Goal: Task Accomplishment & Management: Complete application form

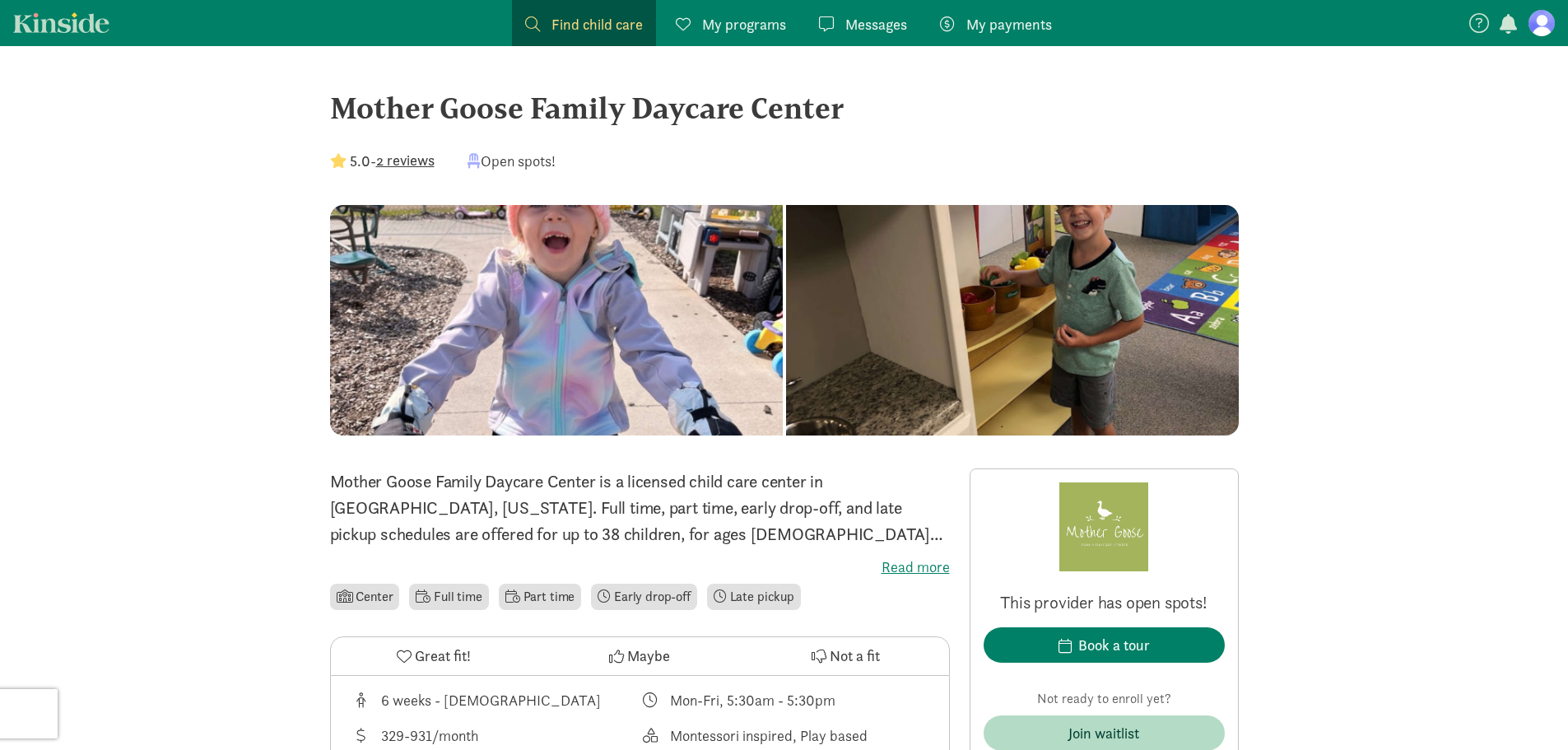
click at [1534, 22] on figure at bounding box center [1542, 23] width 27 height 27
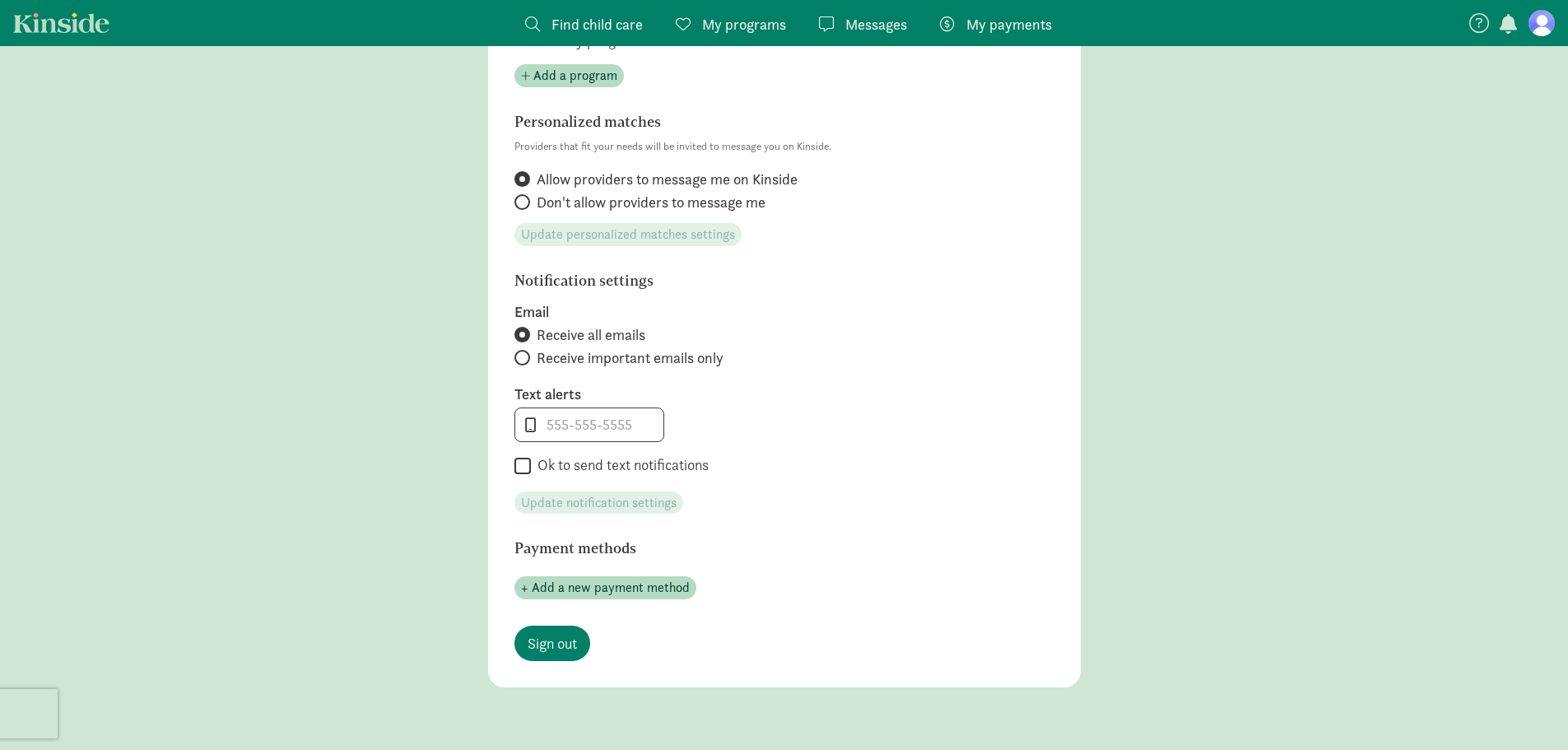
scroll to position [659, 0]
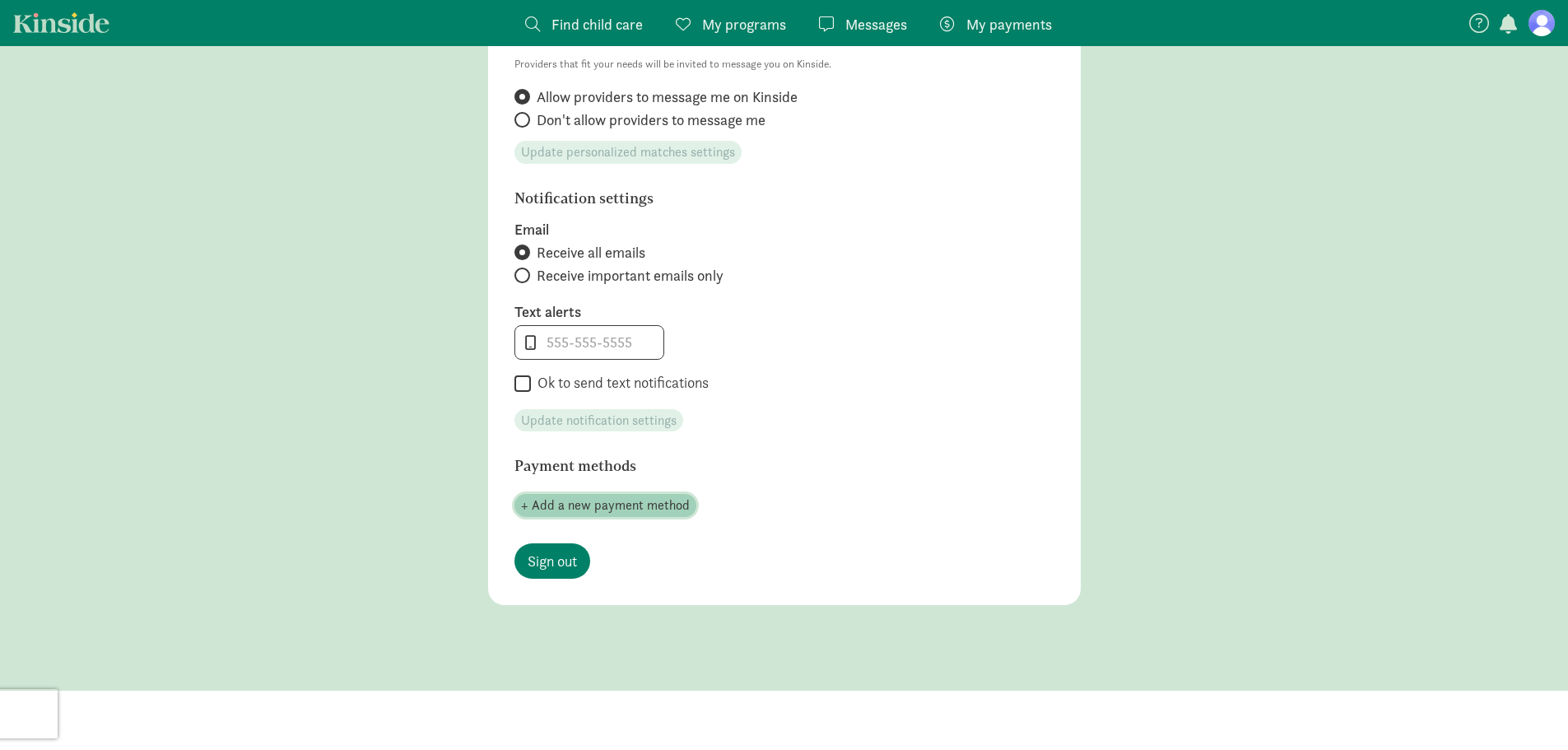
click at [588, 499] on span "+ Add a new payment method" at bounding box center [605, 505] width 169 height 19
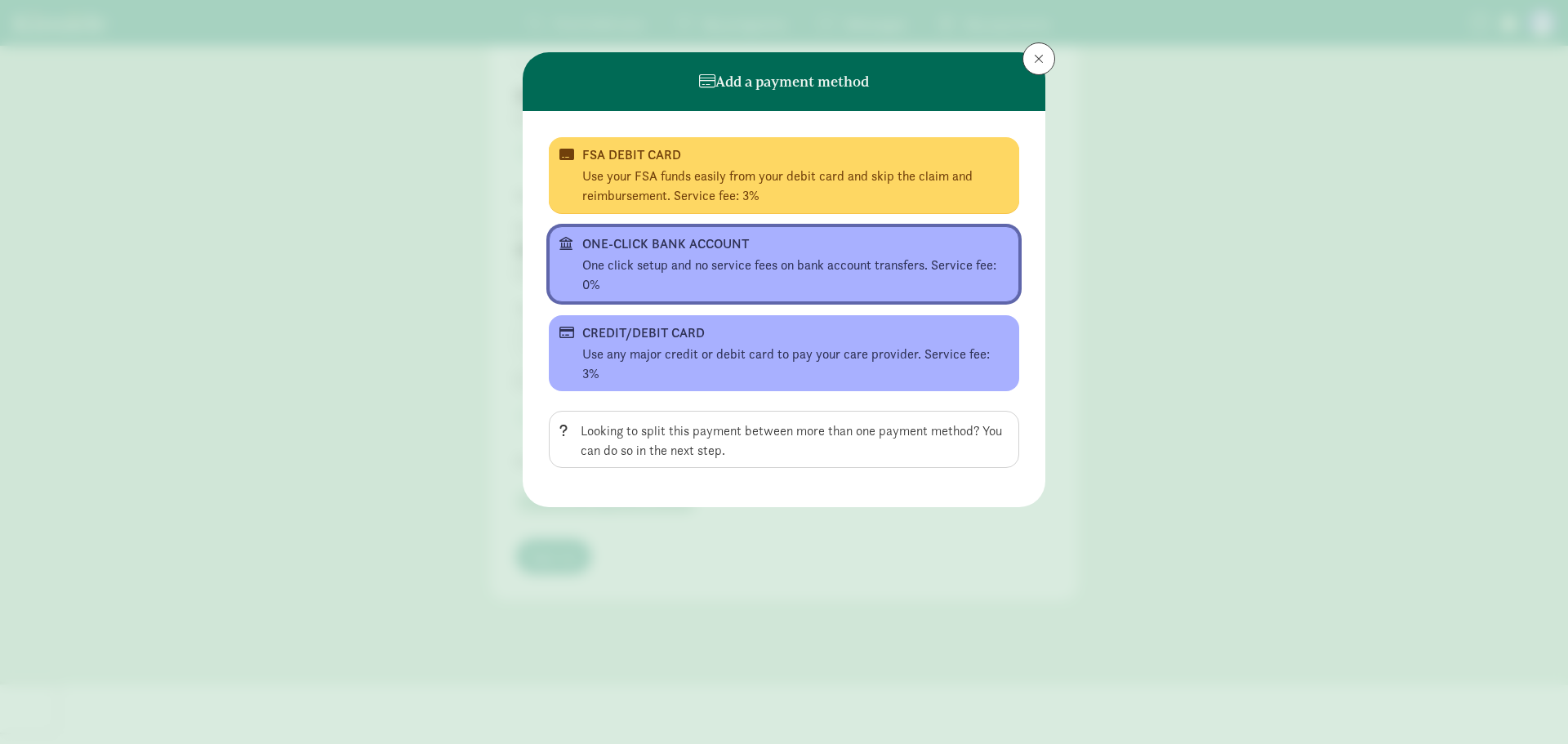
click at [643, 262] on div "One click setup and no service fees on bank account transfers. Service fee: 0%" at bounding box center [795, 275] width 426 height 39
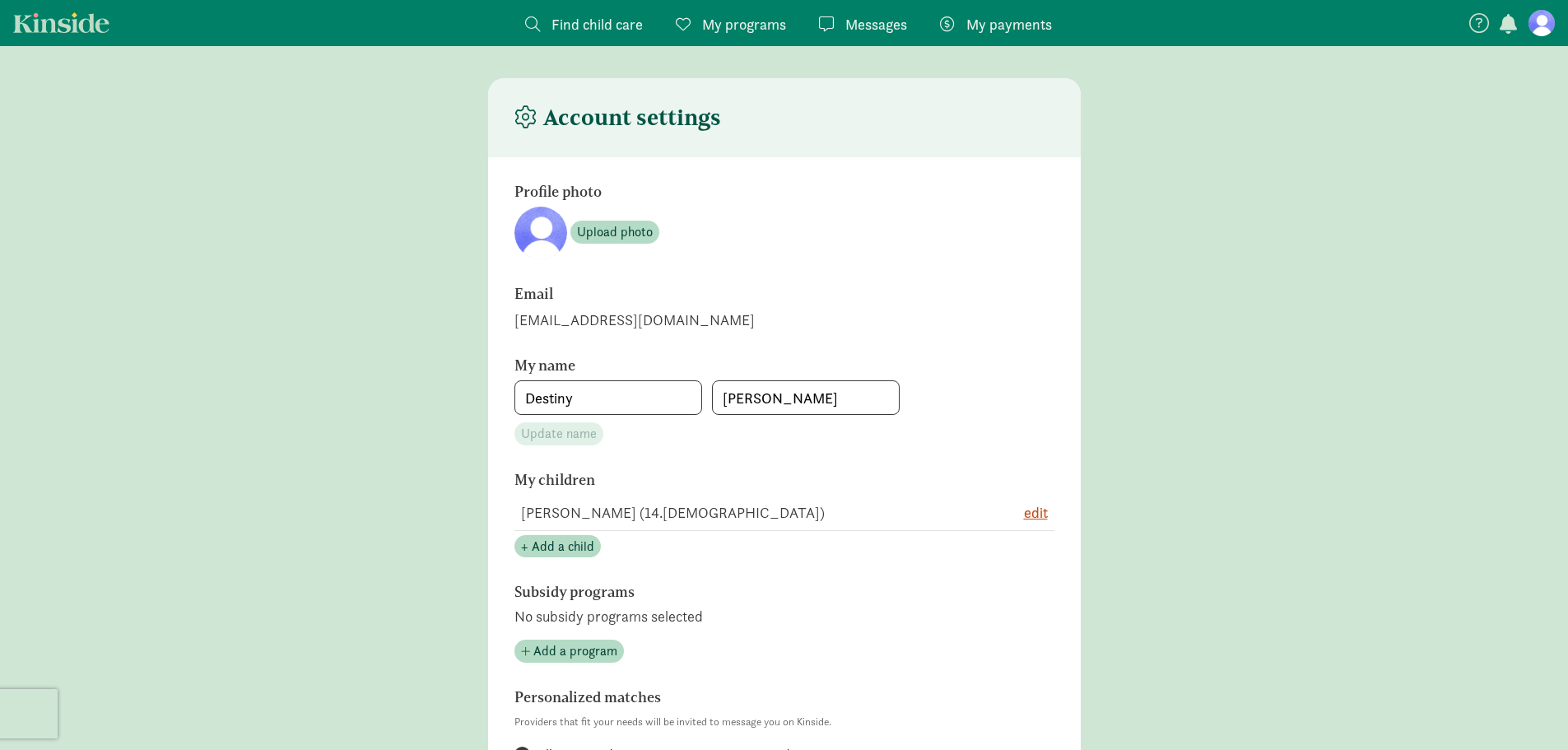
scroll to position [0, 0]
click at [535, 22] on span at bounding box center [533, 24] width 15 height 15
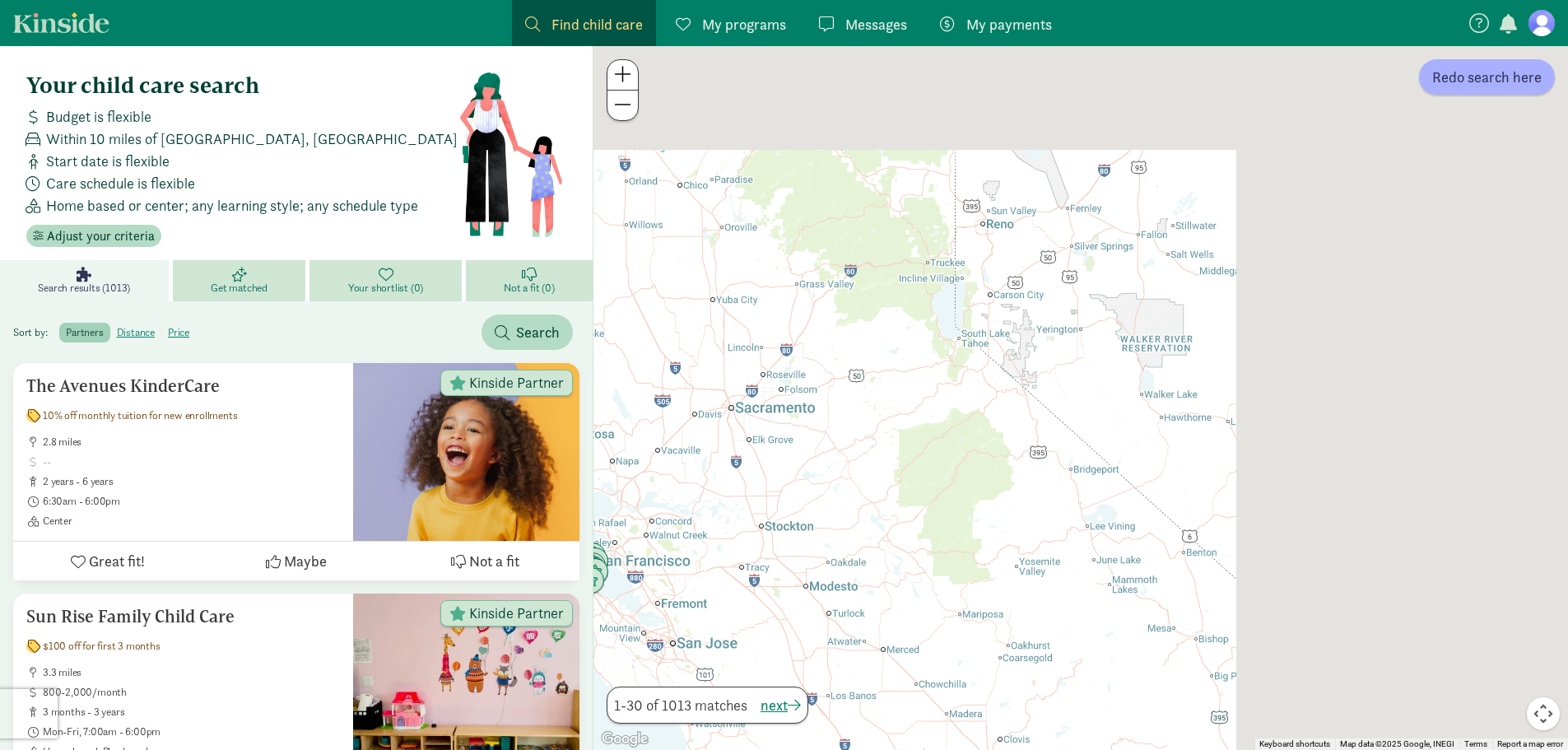
drag, startPoint x: 1413, startPoint y: 274, endPoint x: 634, endPoint y: 538, distance: 822.5
click at [634, 538] on div at bounding box center [1080, 398] width 974 height 704
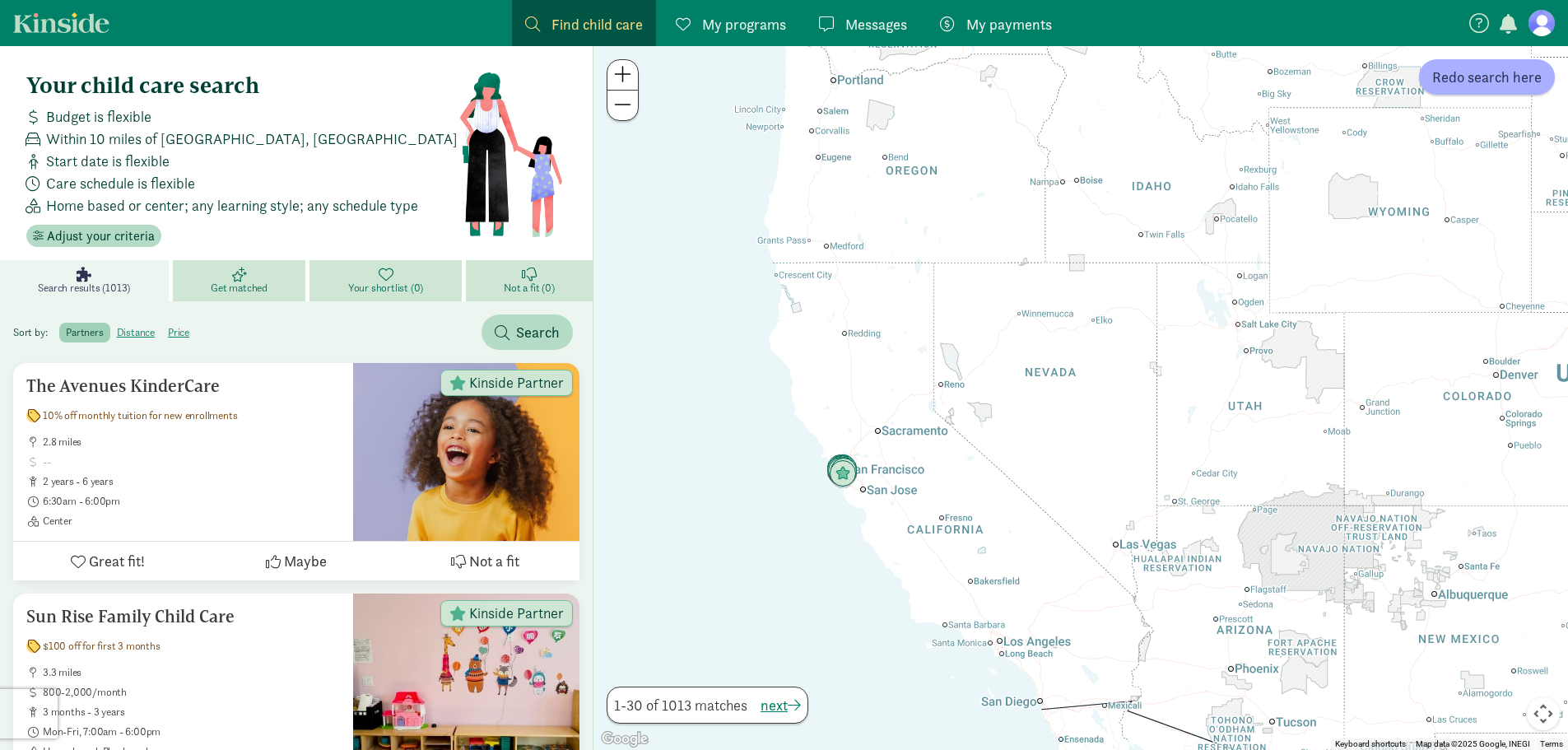
drag, startPoint x: 1282, startPoint y: 288, endPoint x: 951, endPoint y: 451, distance: 369.0
click at [951, 451] on div at bounding box center [1080, 398] width 974 height 704
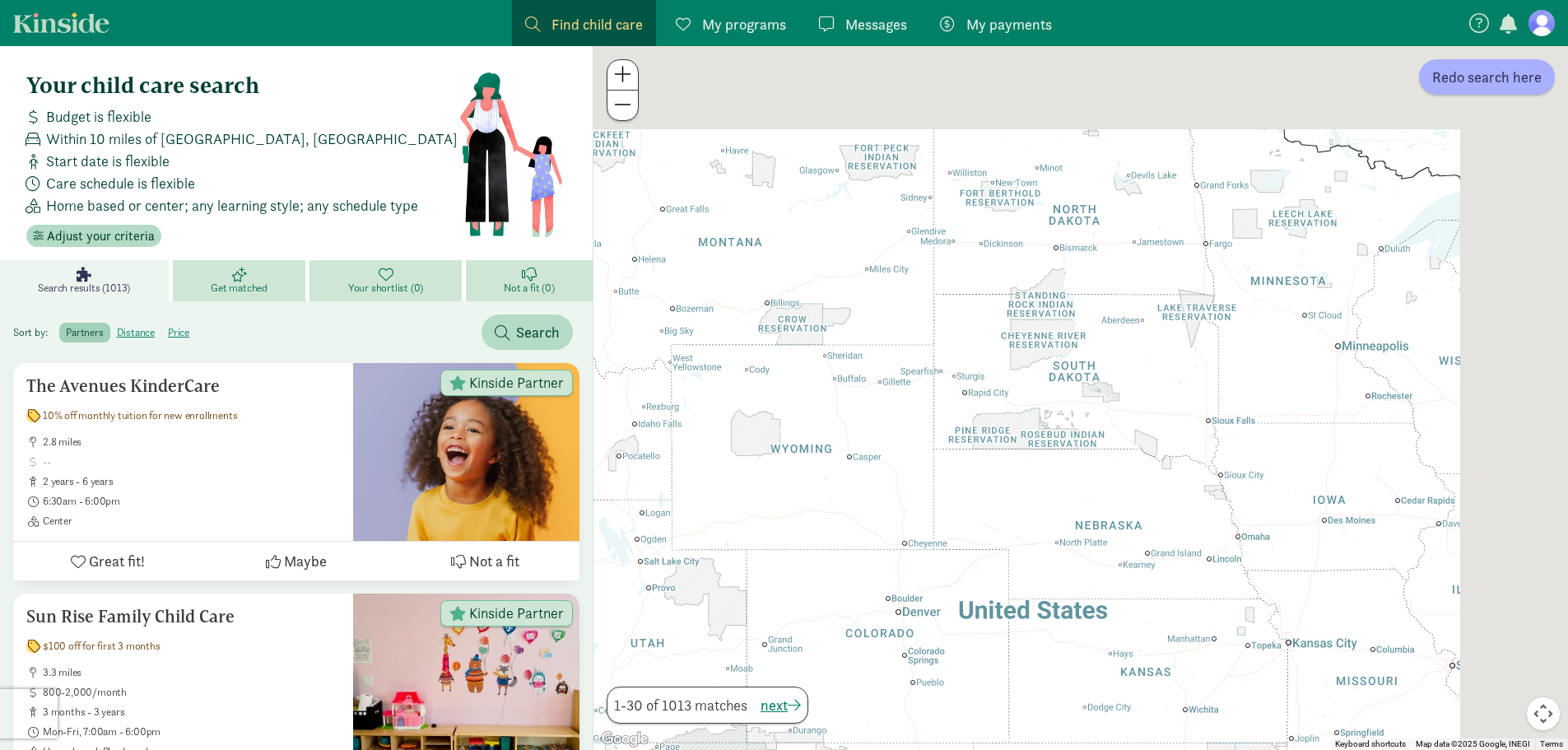
drag, startPoint x: 1337, startPoint y: 301, endPoint x: 739, endPoint y: 540, distance: 644.0
click at [739, 540] on div at bounding box center [1080, 398] width 974 height 704
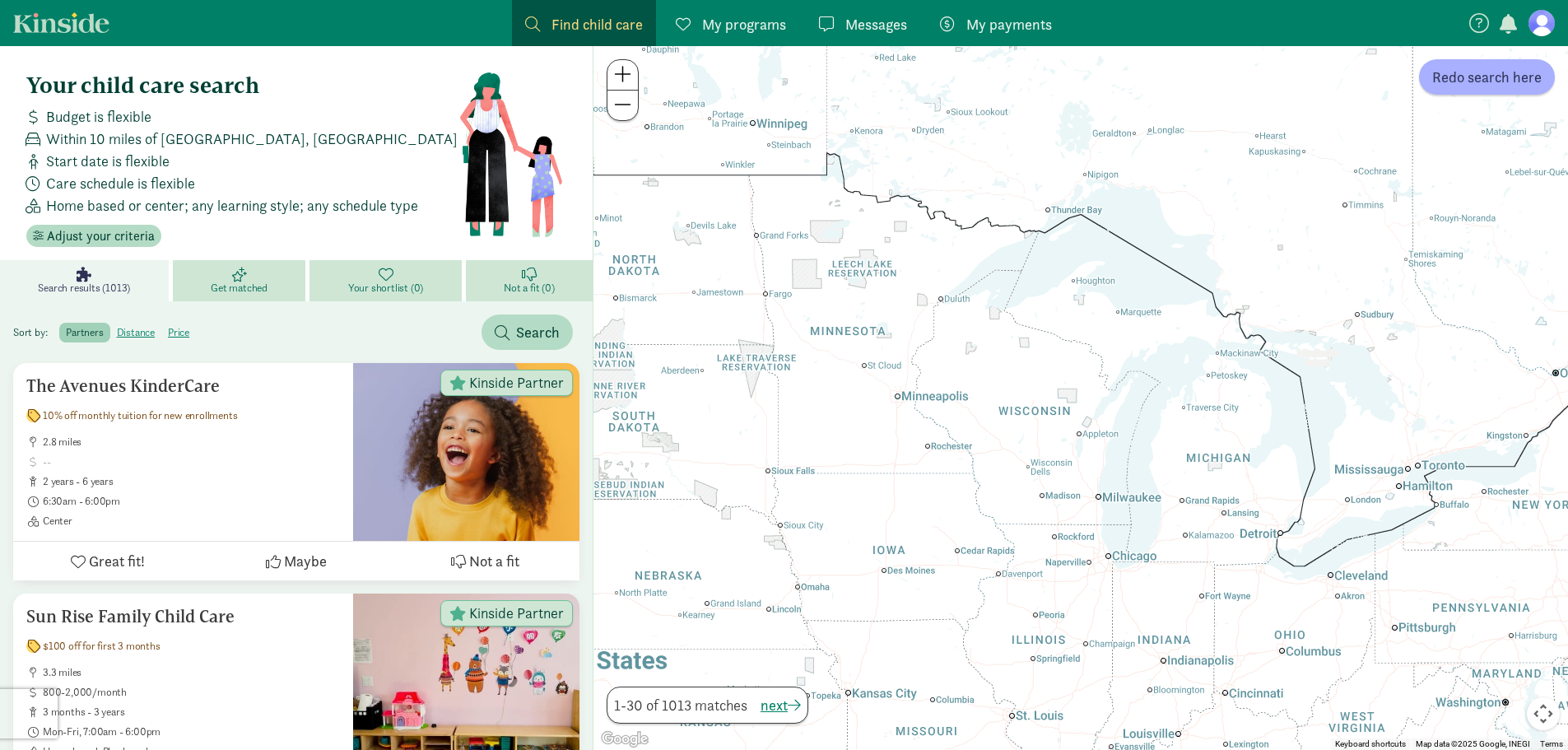
drag, startPoint x: 1344, startPoint y: 335, endPoint x: 995, endPoint y: 346, distance: 349.2
click at [995, 346] on div at bounding box center [1080, 398] width 974 height 704
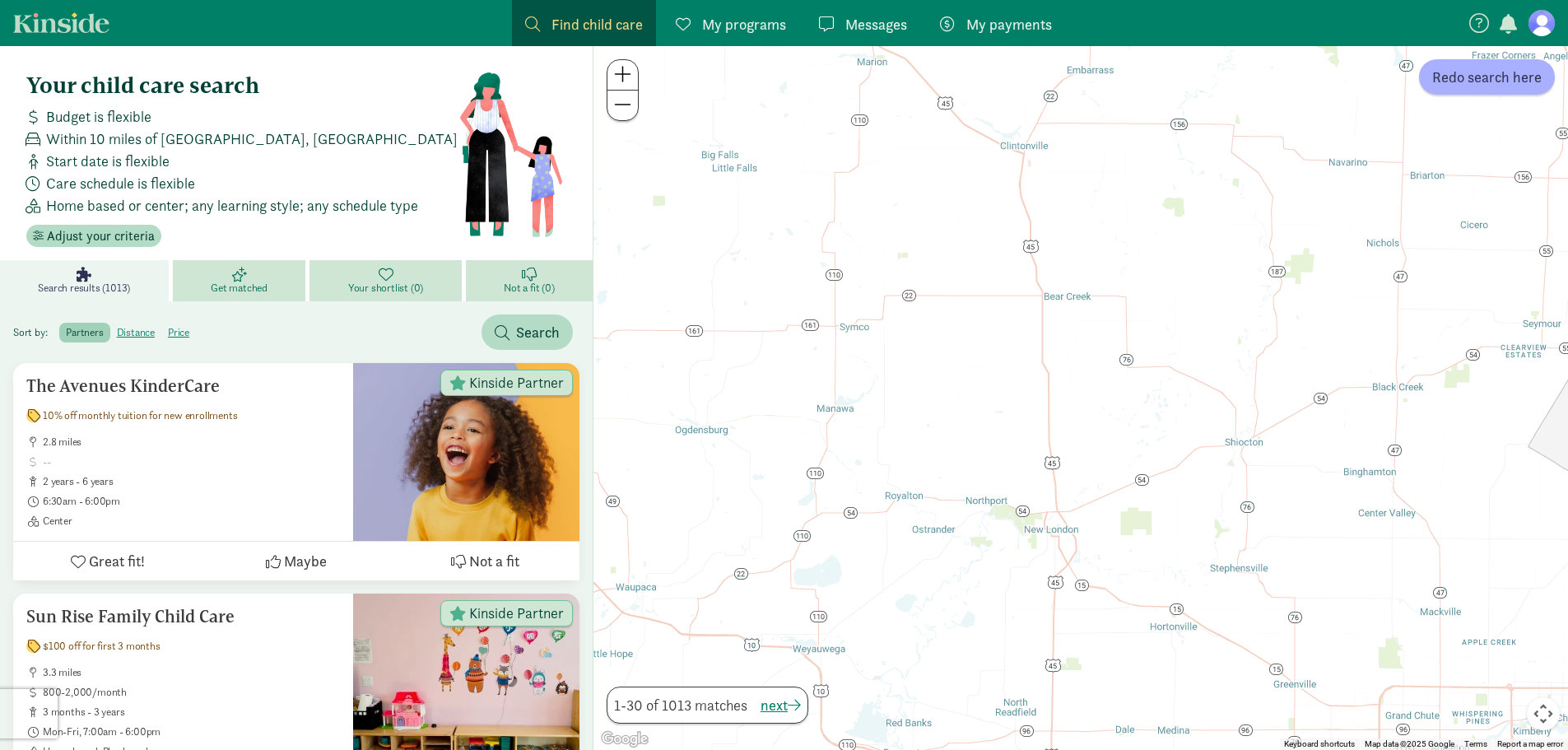
drag, startPoint x: 1171, startPoint y: 234, endPoint x: 1223, endPoint y: 398, distance: 172.0
click at [1223, 398] on div at bounding box center [1080, 398] width 974 height 704
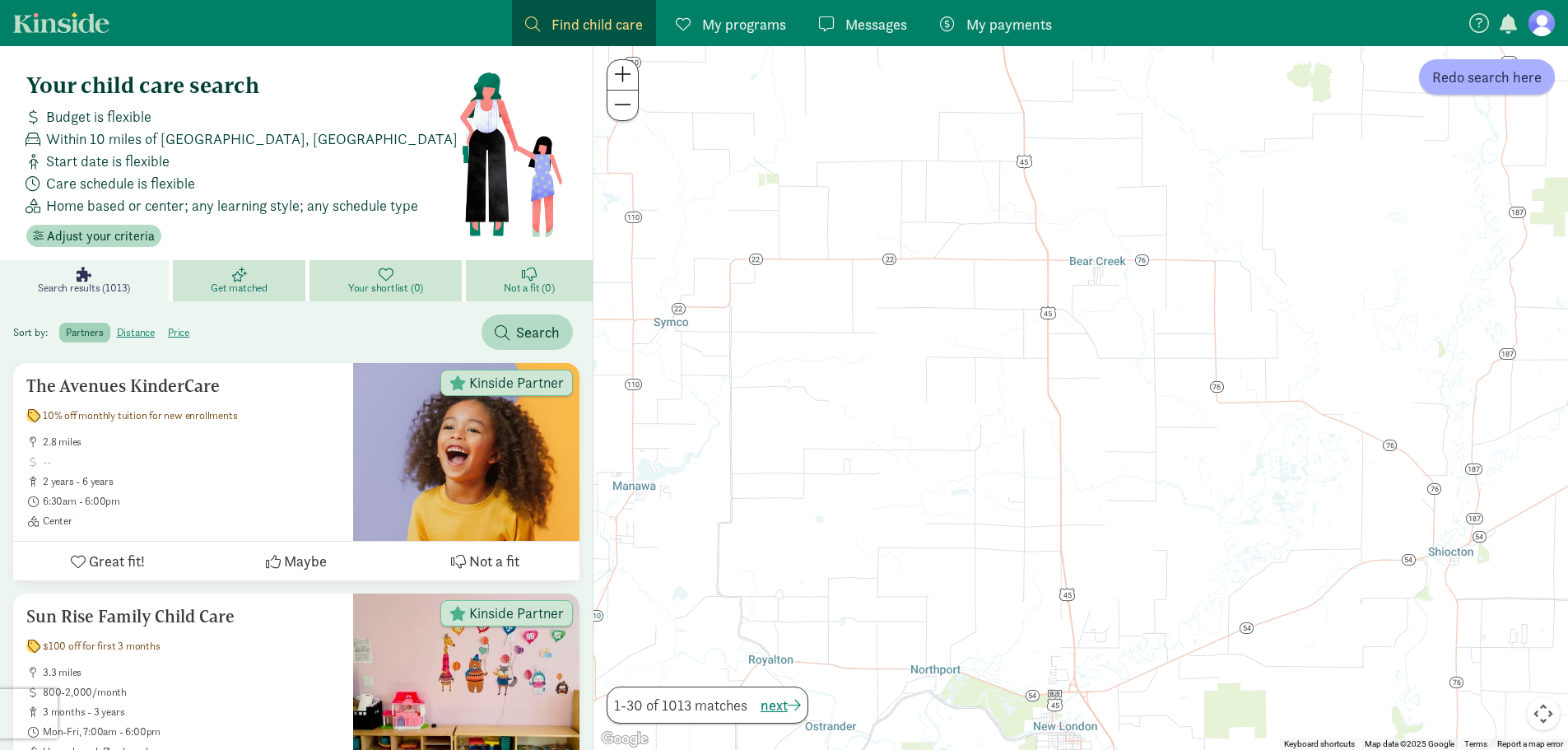
drag, startPoint x: 1093, startPoint y: 277, endPoint x: 1271, endPoint y: 321, distance: 183.4
click at [1271, 321] on div at bounding box center [1080, 398] width 974 height 704
click at [535, 327] on span "Search" at bounding box center [537, 331] width 43 height 22
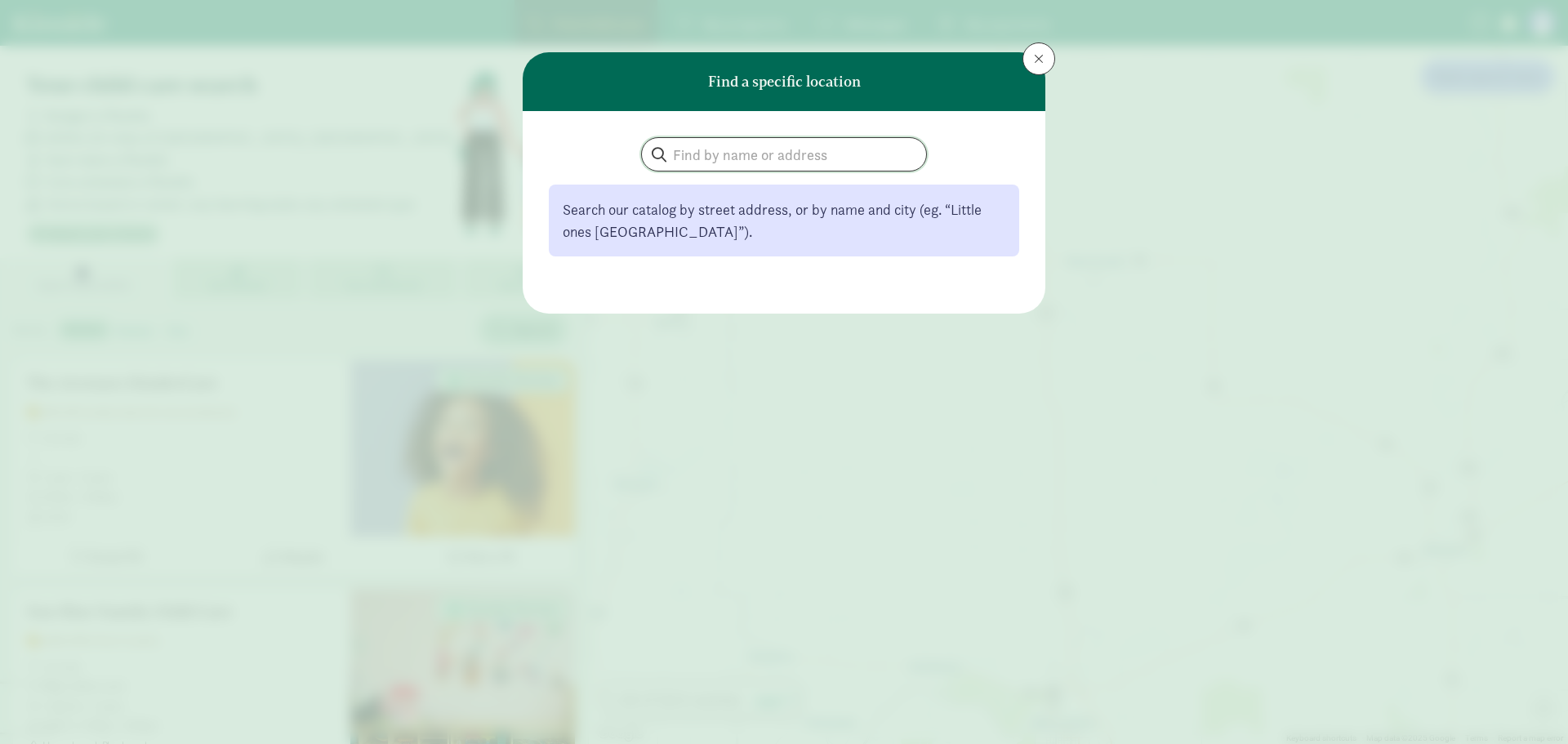
click at [777, 150] on input "search" at bounding box center [784, 154] width 284 height 32
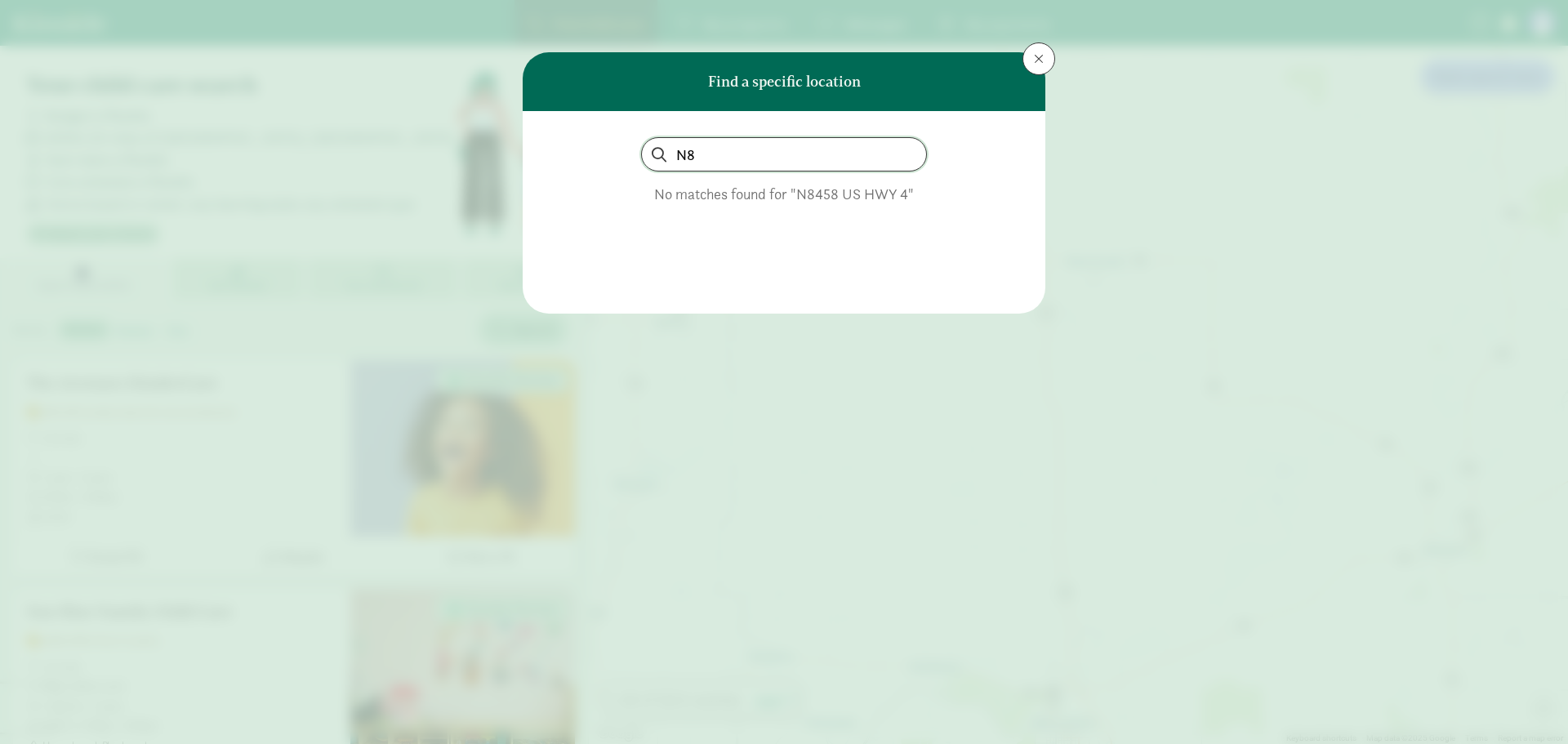
type input "N"
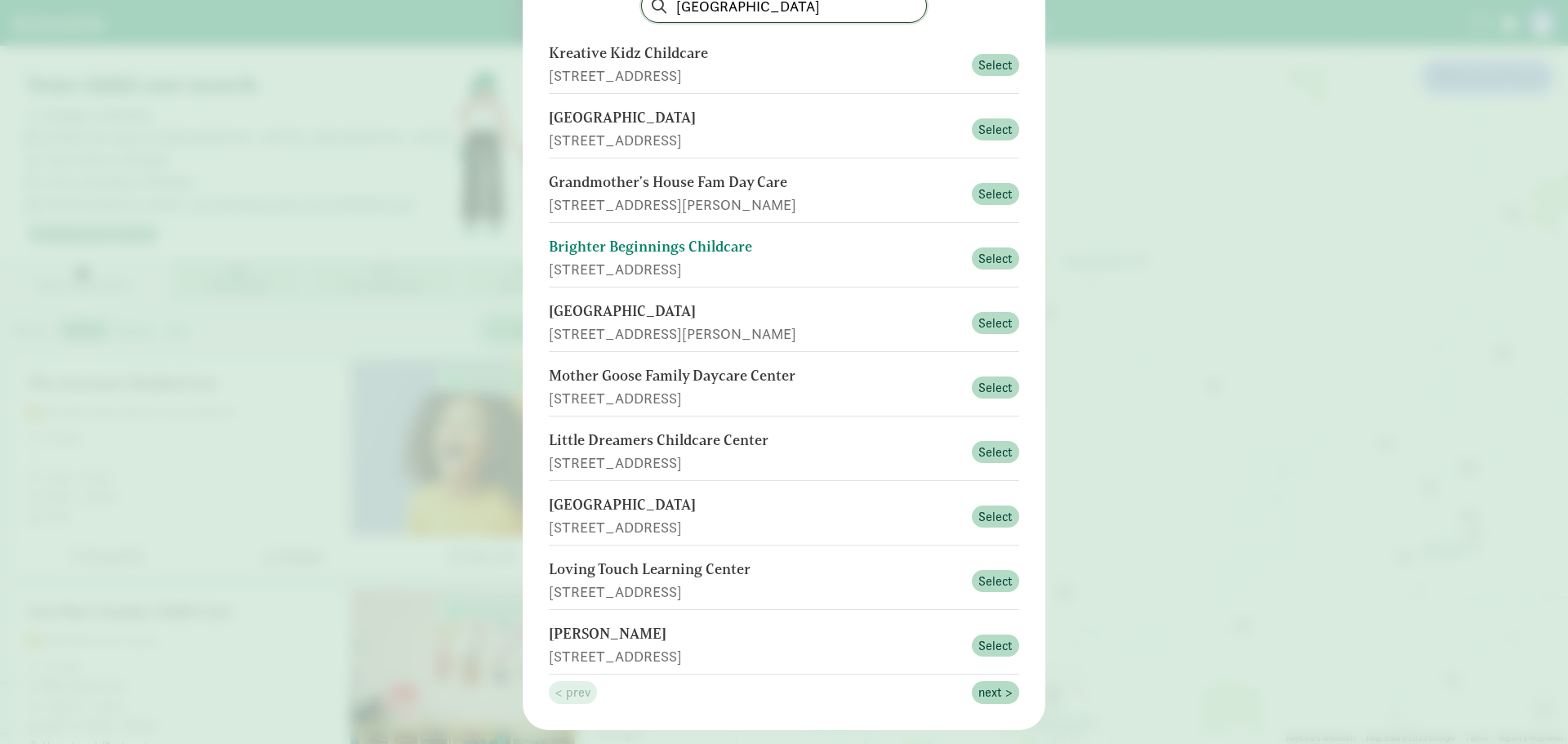
scroll to position [163, 0]
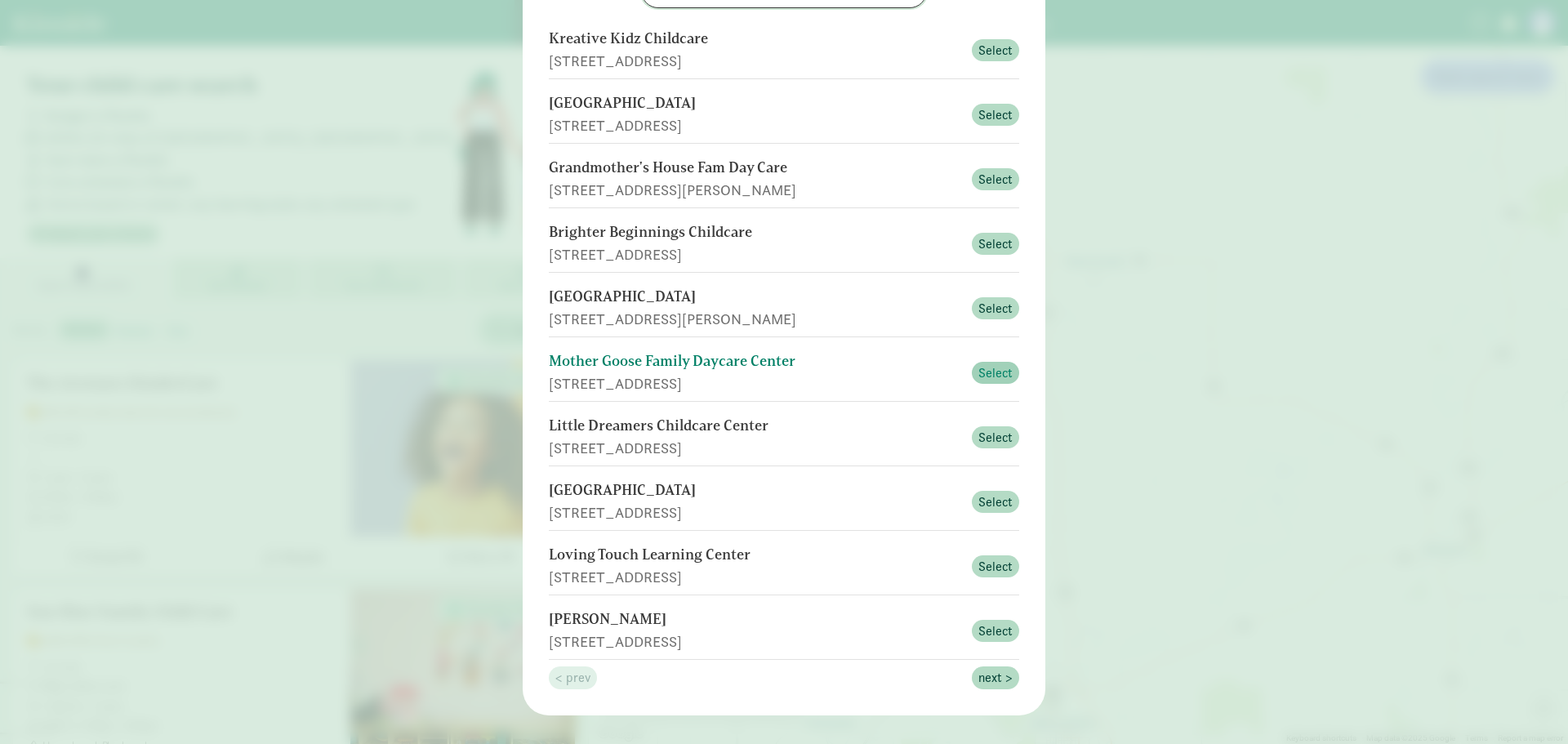
type input "[GEOGRAPHIC_DATA]"
click at [1001, 378] on span "Select" at bounding box center [996, 373] width 34 height 19
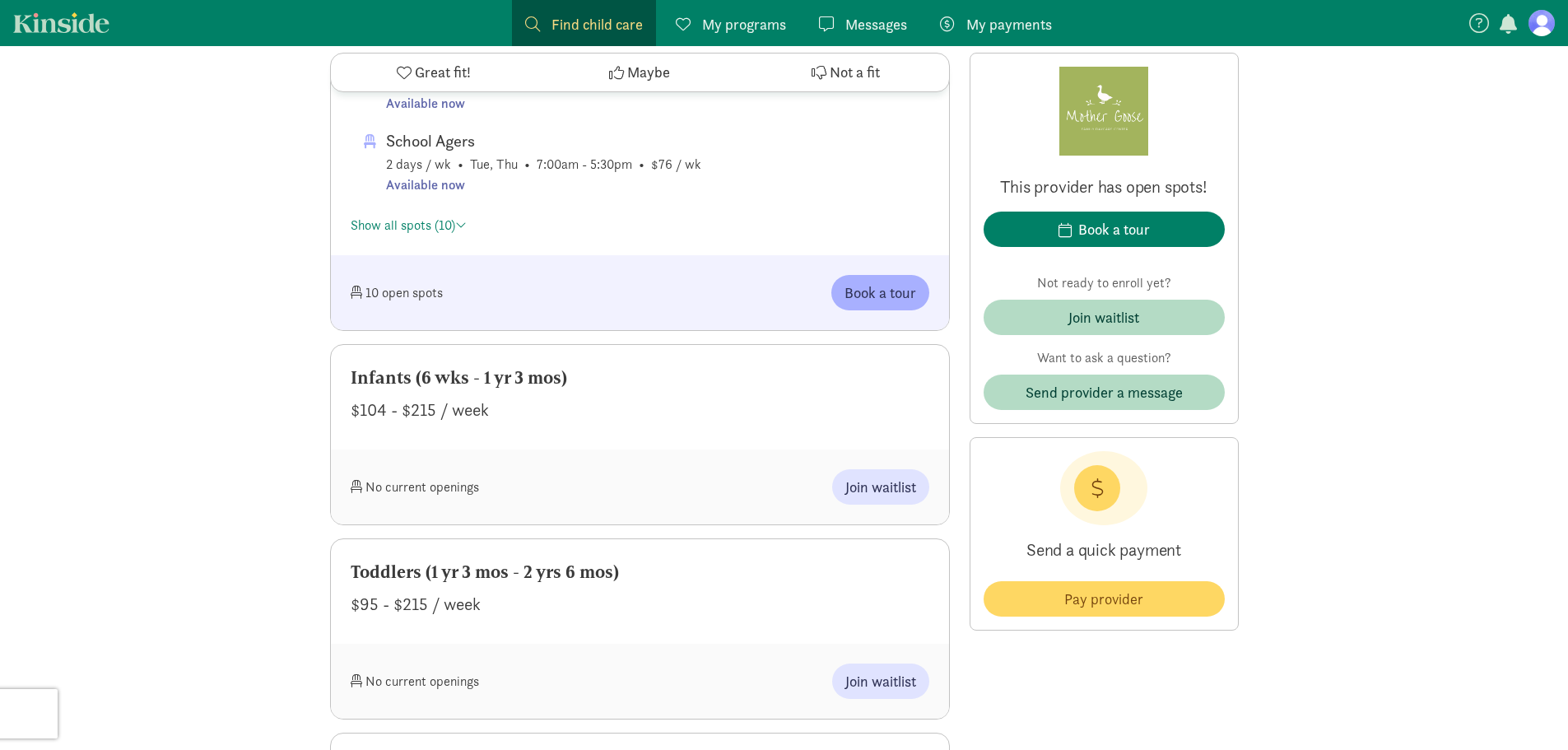
scroll to position [1153, 0]
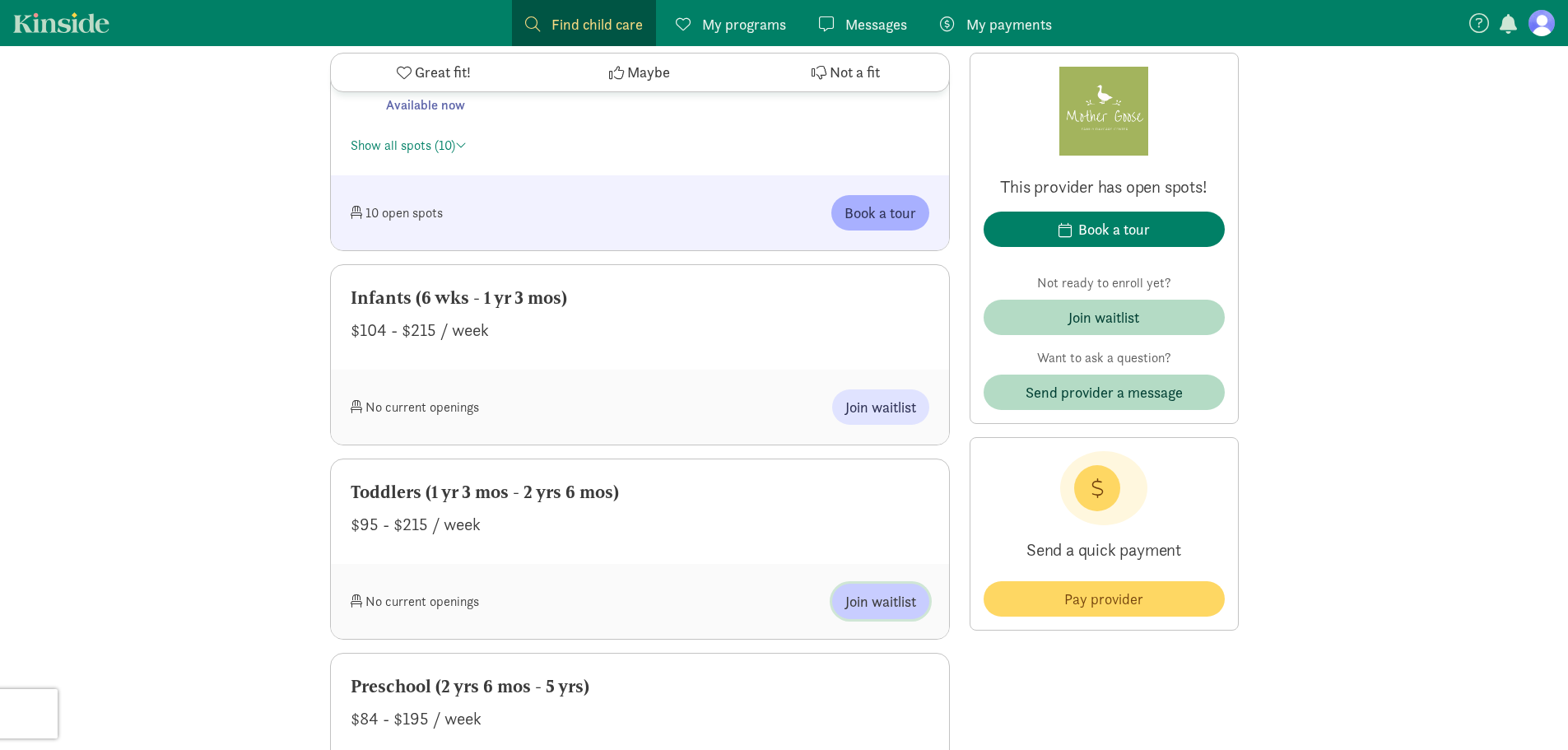
click at [873, 612] on button "Join waitlist" at bounding box center [881, 602] width 97 height 35
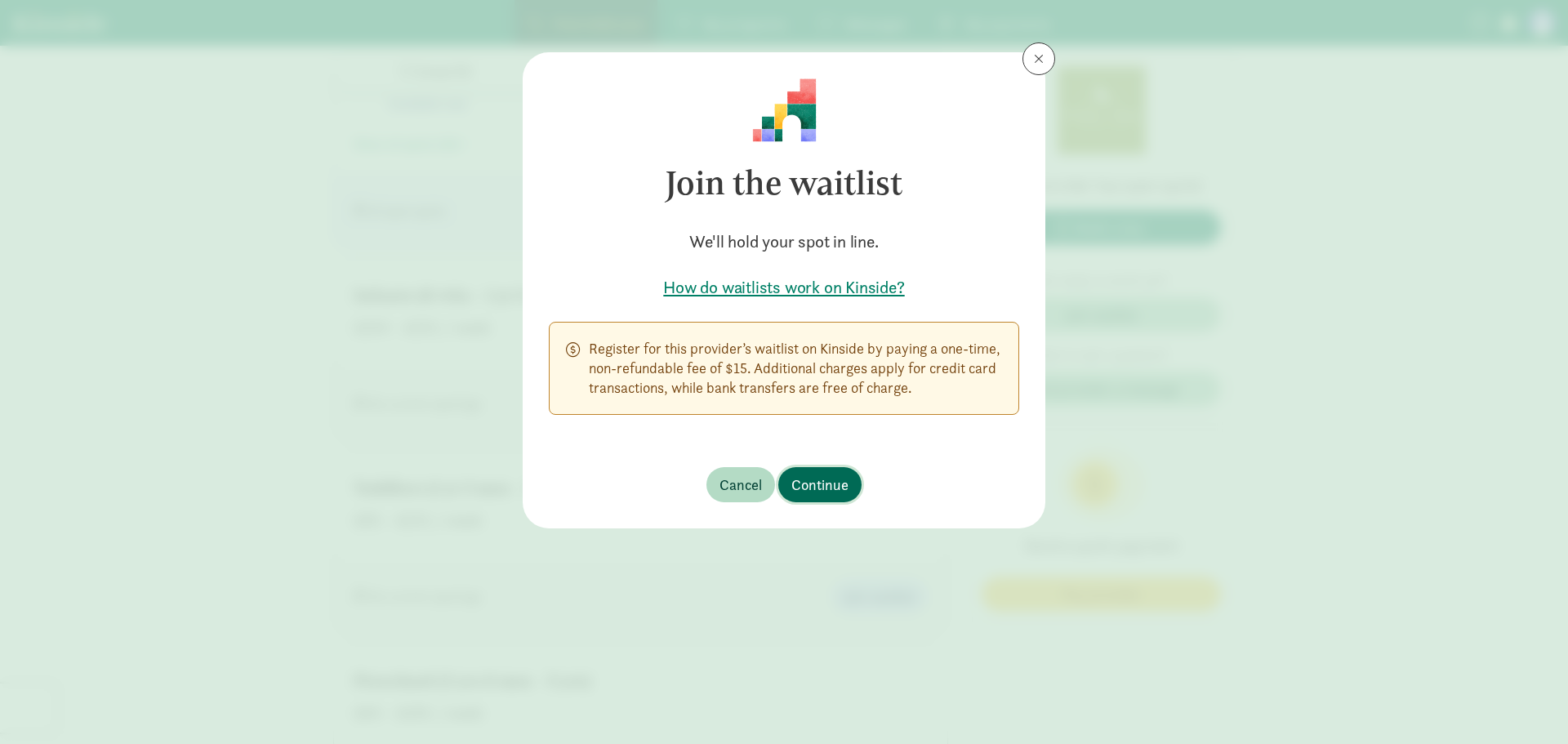
click at [828, 478] on span "Continue" at bounding box center [819, 485] width 57 height 22
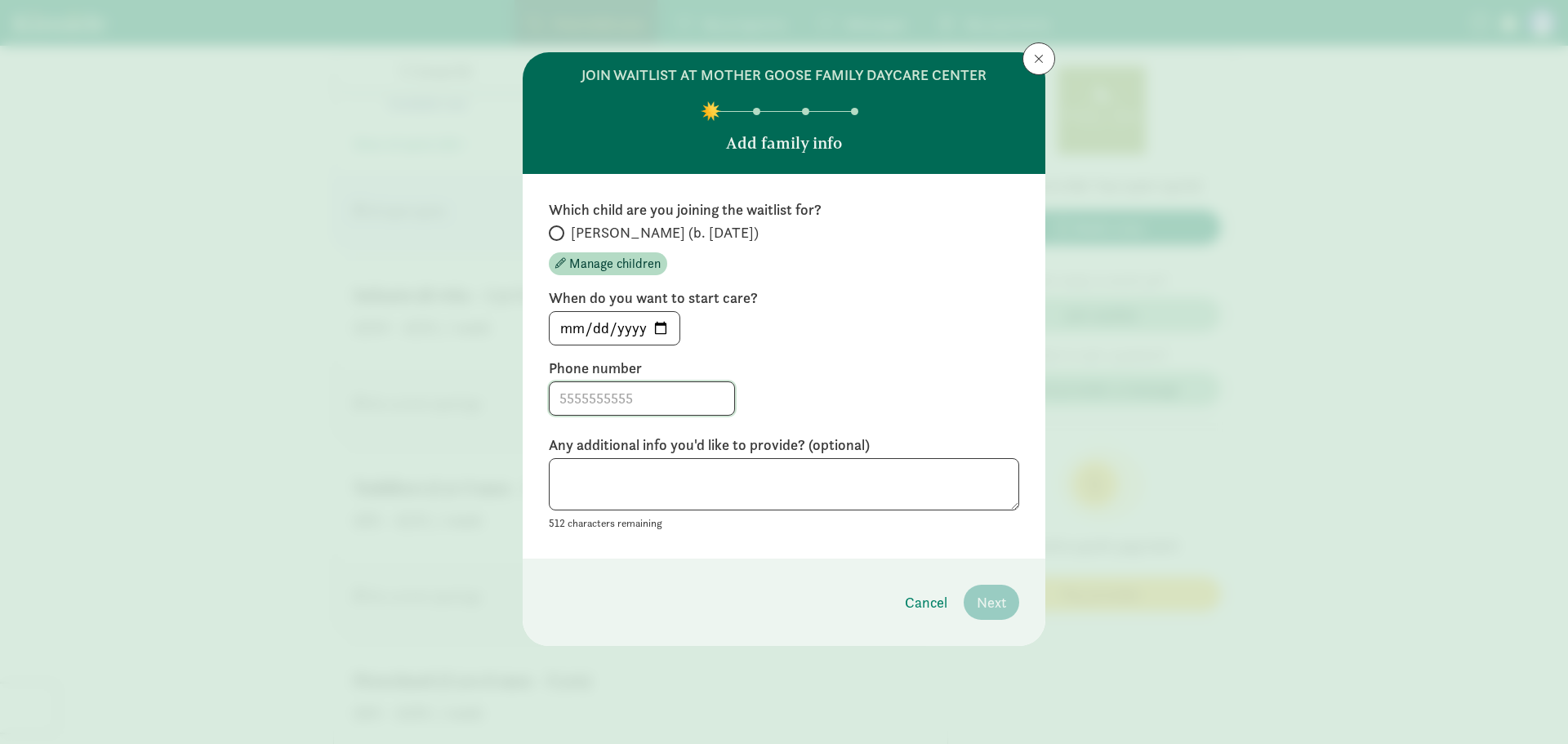
click at [665, 400] on input at bounding box center [642, 398] width 185 height 32
click at [609, 397] on input "7154605663" at bounding box center [642, 398] width 185 height 32
click at [582, 395] on input "715460-5663" at bounding box center [642, 398] width 185 height 32
type input "715-460-5663"
click at [665, 478] on textarea at bounding box center [784, 485] width 471 height 53
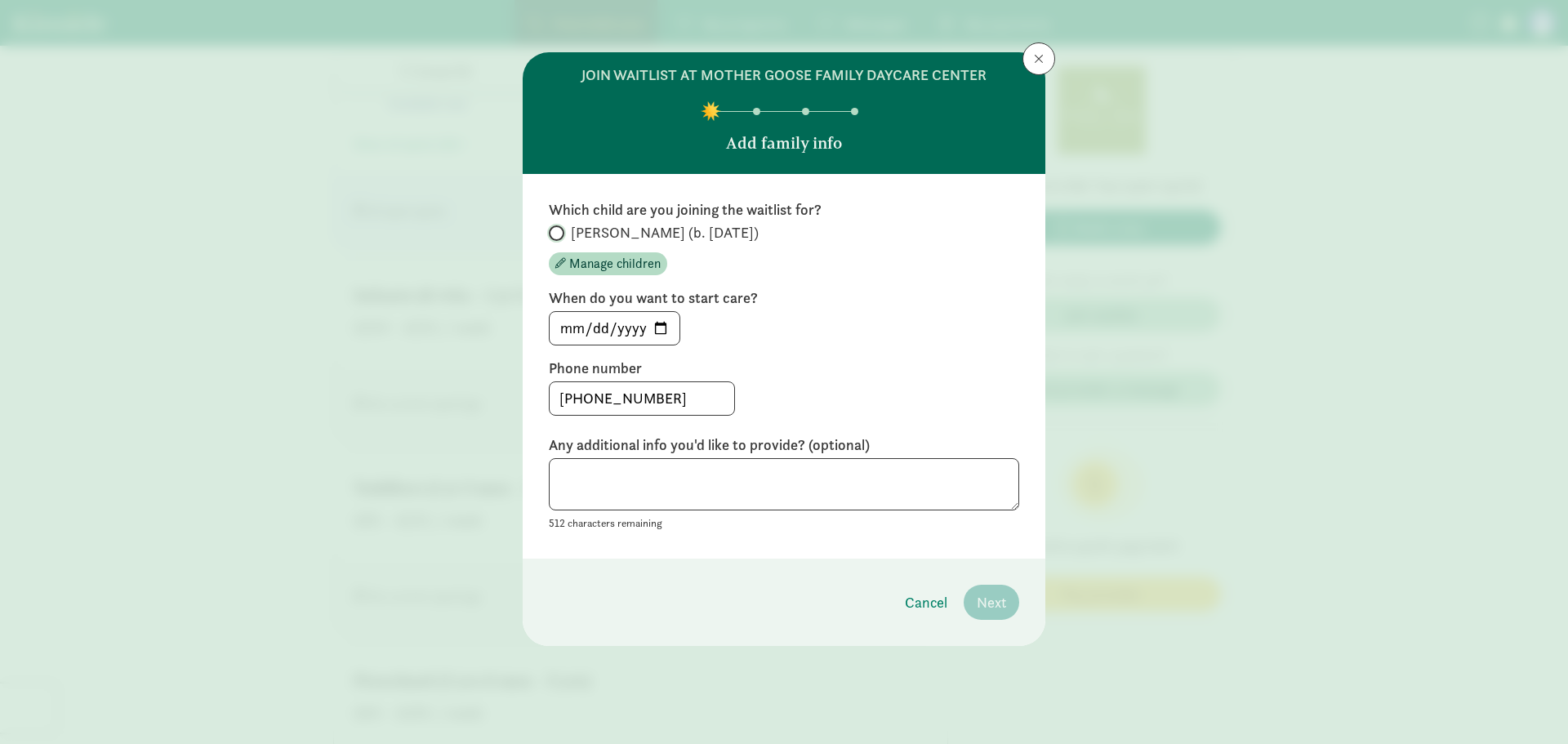
click at [557, 234] on input "Braxton (b. May 2024)" at bounding box center [554, 233] width 11 height 11
radio input "true"
click at [993, 595] on span "Next" at bounding box center [992, 602] width 30 height 22
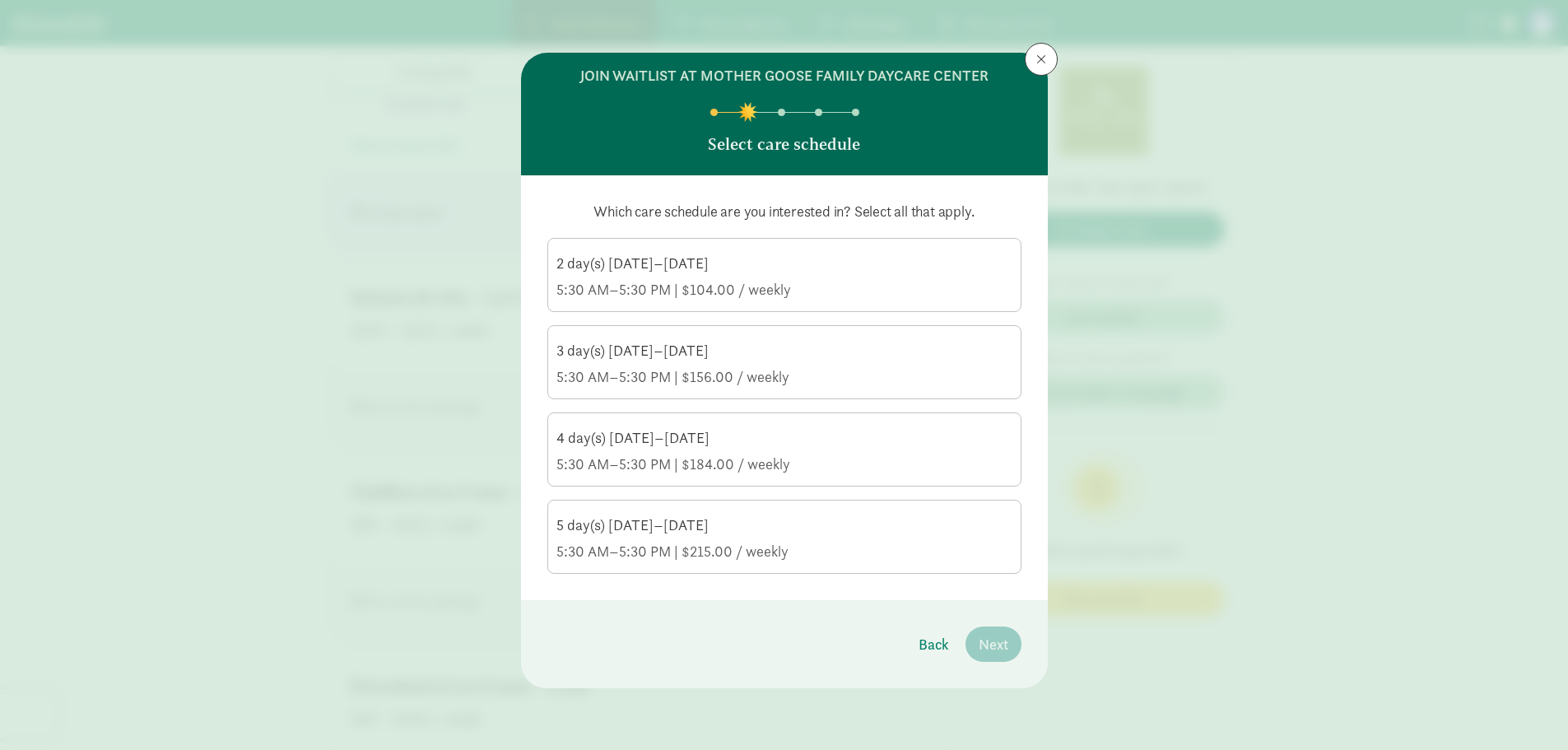
click at [652, 526] on div "5 day(s) Monday–Friday" at bounding box center [784, 525] width 456 height 19
click at [0, 0] on input "5 day(s) Monday–Friday 5:30 AM–5:30 PM | $215.00 / weekly" at bounding box center [0, 0] width 0 height 0
click at [983, 642] on span "Next" at bounding box center [994, 644] width 30 height 22
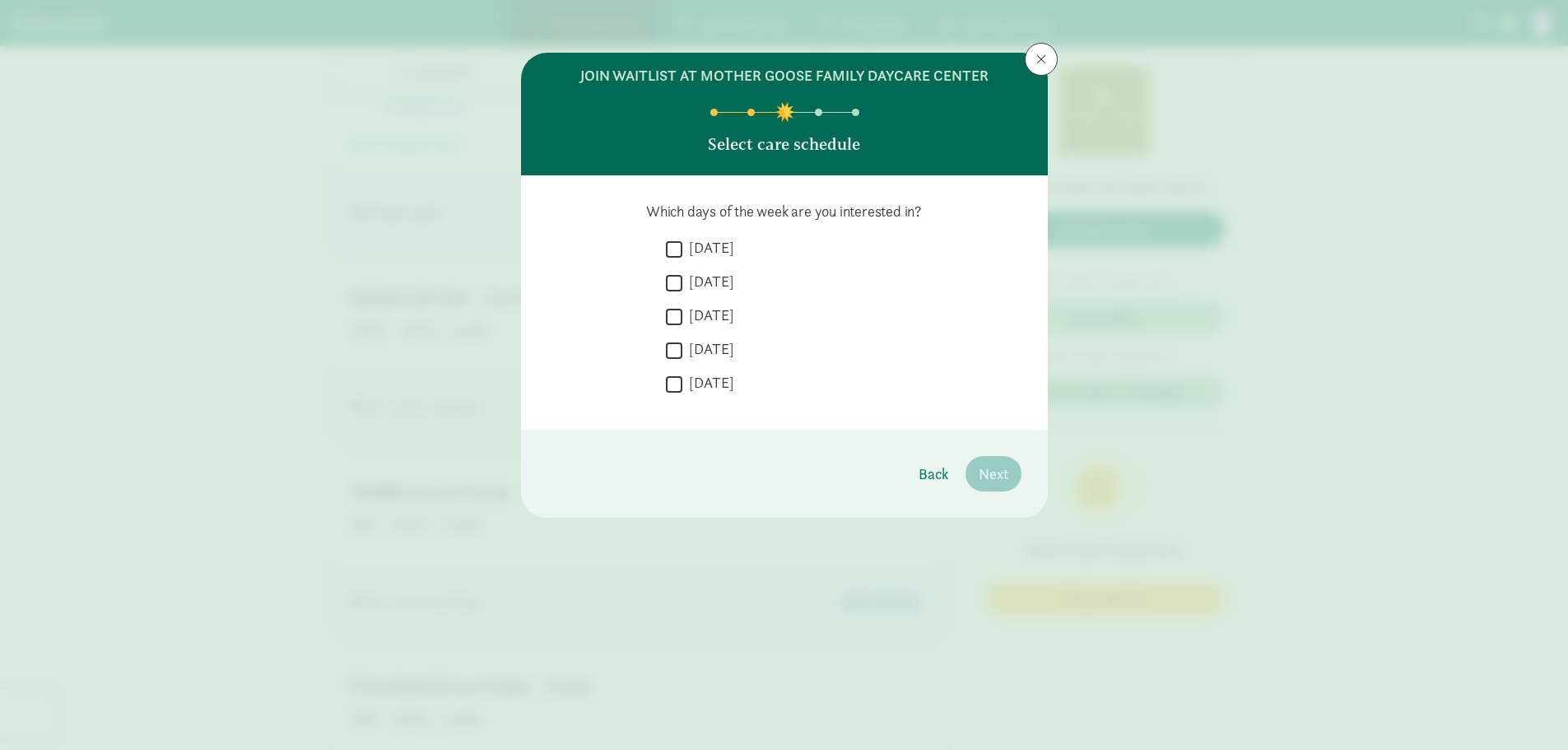
click at [684, 241] on label "Monday" at bounding box center [708, 247] width 52 height 19
click at [683, 241] on input "Monday" at bounding box center [674, 248] width 17 height 22
checkbox input "true"
click at [689, 290] on label "Tuesday" at bounding box center [708, 282] width 52 height 19
click at [683, 290] on input "Tuesday" at bounding box center [674, 283] width 17 height 22
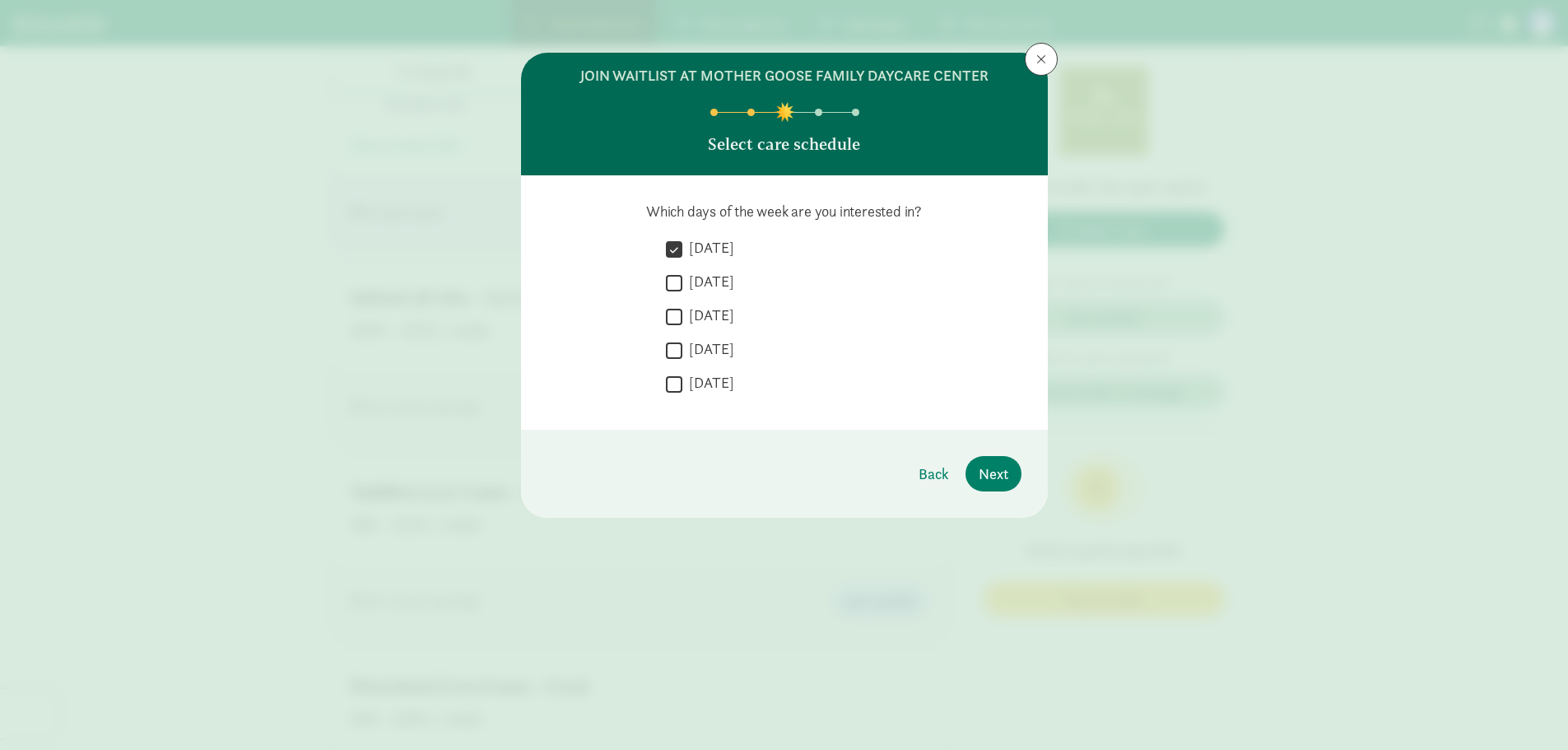
checkbox input "true"
click at [692, 318] on label "Wednesday" at bounding box center [708, 315] width 52 height 19
click at [683, 318] on input "Wednesday" at bounding box center [674, 316] width 17 height 22
checkbox input "true"
click at [688, 352] on label "Thursday" at bounding box center [708, 349] width 52 height 19
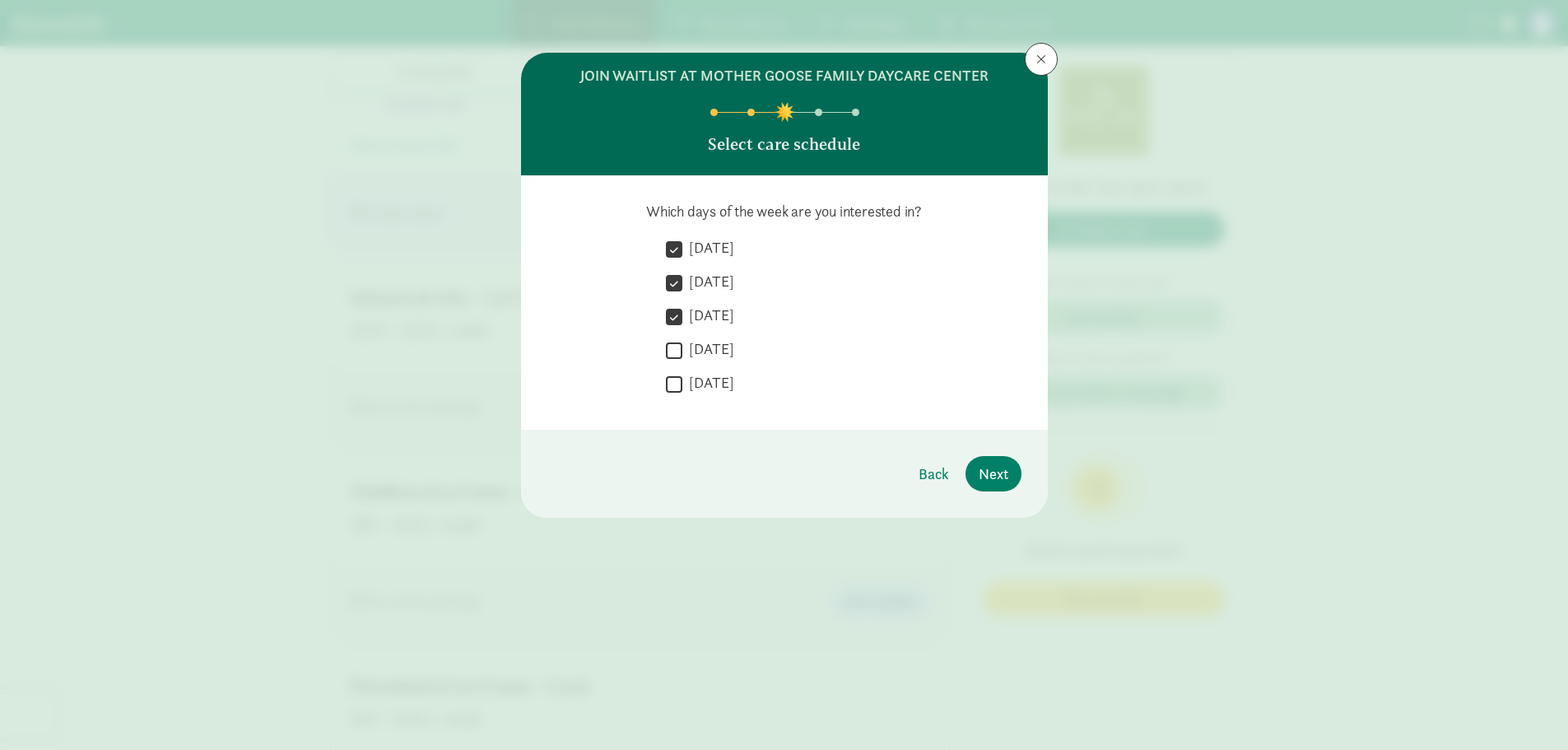
click at [683, 352] on input "Thursday" at bounding box center [674, 350] width 17 height 22
checkbox input "true"
drag, startPoint x: 682, startPoint y: 380, endPoint x: 696, endPoint y: 390, distance: 17.2
click at [682, 381] on input "Friday" at bounding box center [674, 383] width 17 height 22
checkbox input "true"
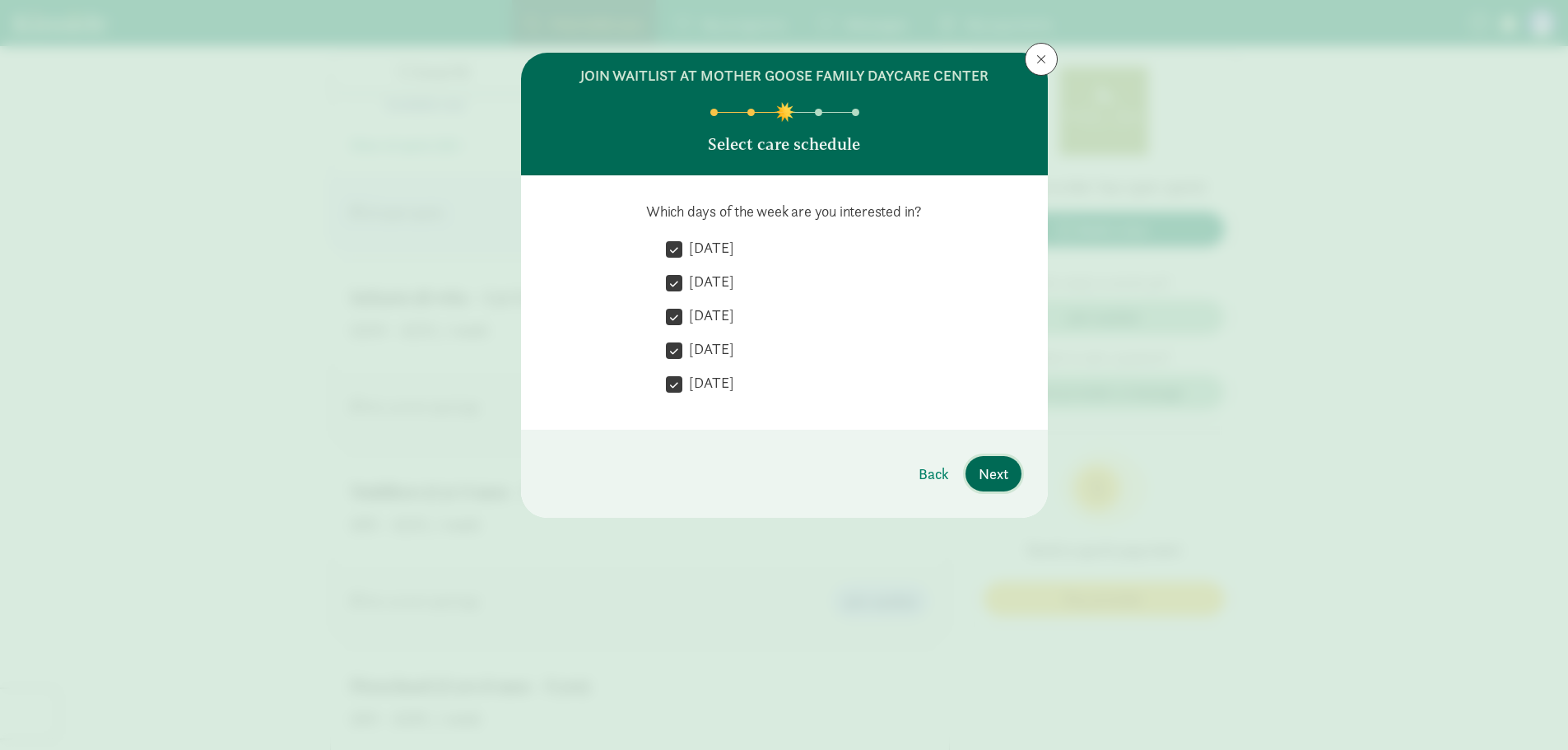
click at [985, 472] on span "Next" at bounding box center [994, 473] width 30 height 22
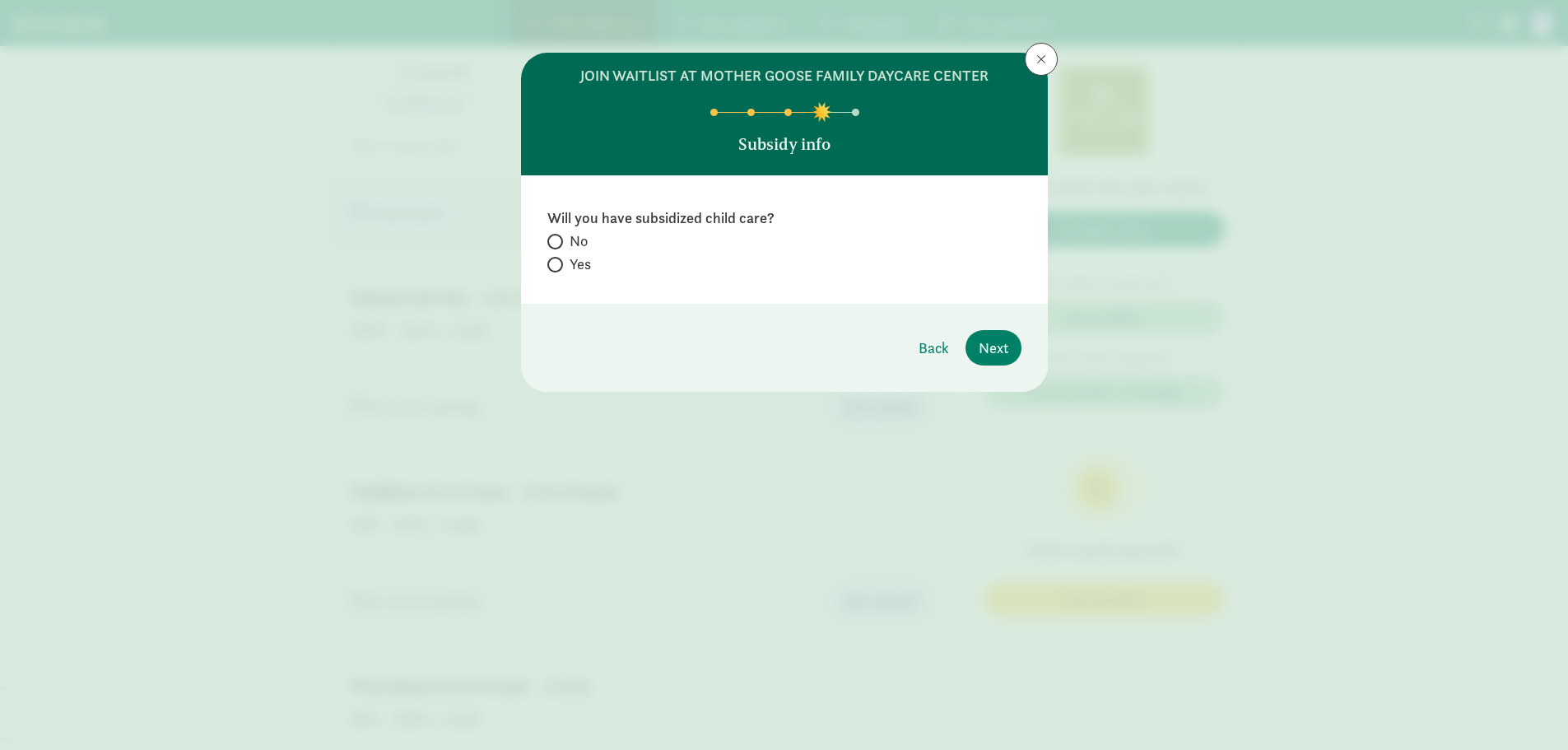
click at [573, 261] on span "Yes" at bounding box center [580, 264] width 21 height 19
click at [558, 261] on input "Yes" at bounding box center [553, 265] width 11 height 11
radio input "true"
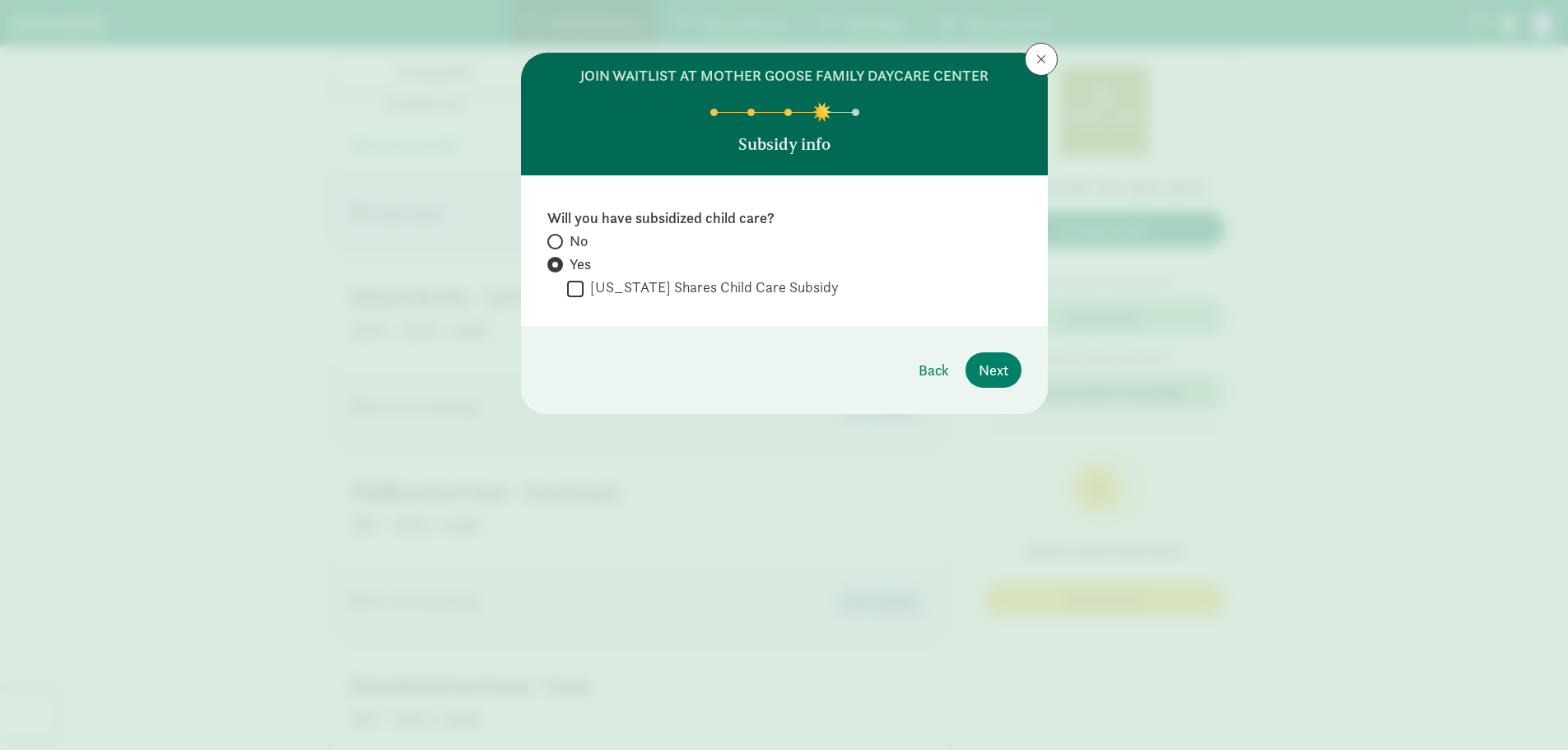
click at [575, 236] on span "No" at bounding box center [579, 241] width 19 height 19
click at [558, 236] on input "No" at bounding box center [553, 241] width 11 height 11
radio input "true"
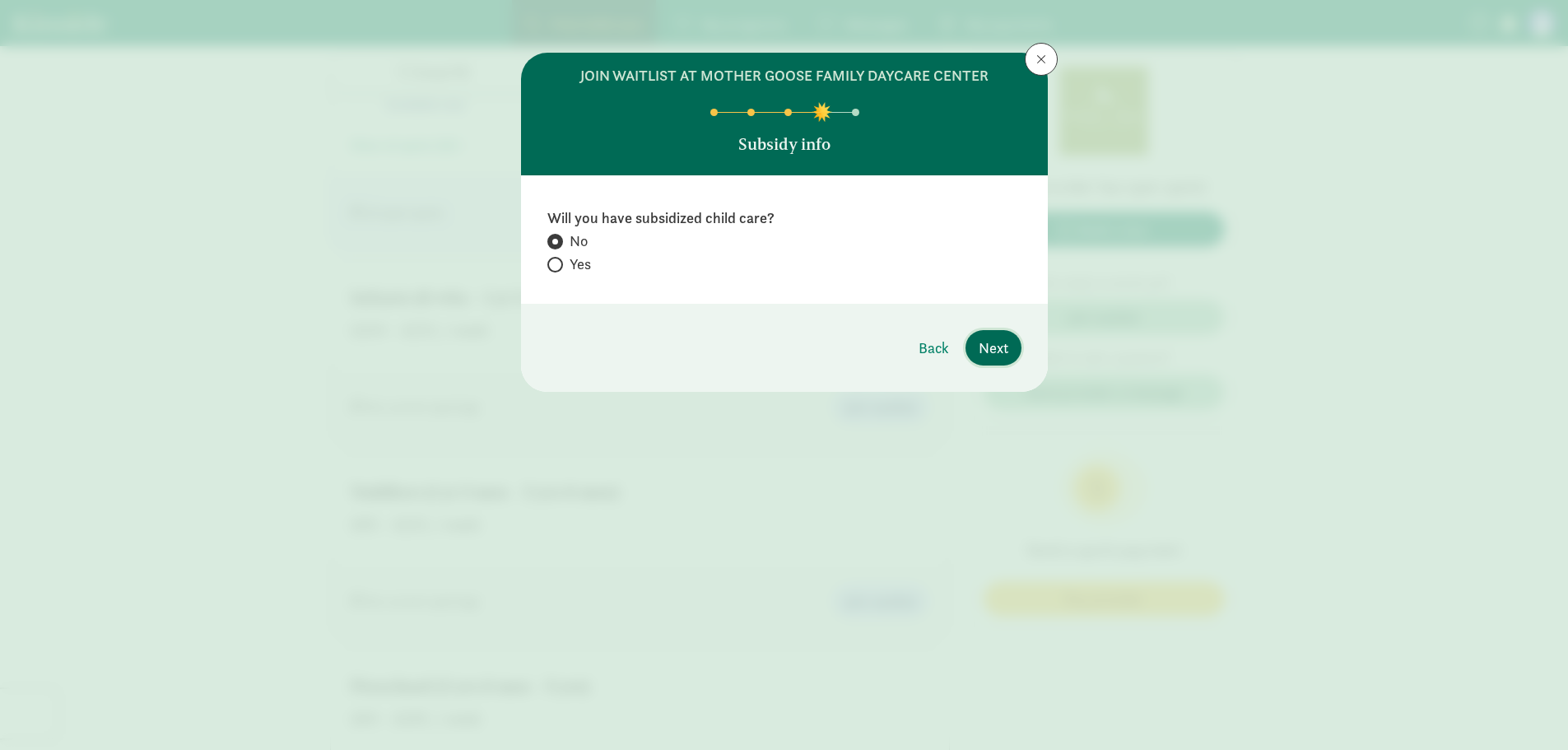
click at [986, 346] on span "Next" at bounding box center [994, 347] width 30 height 22
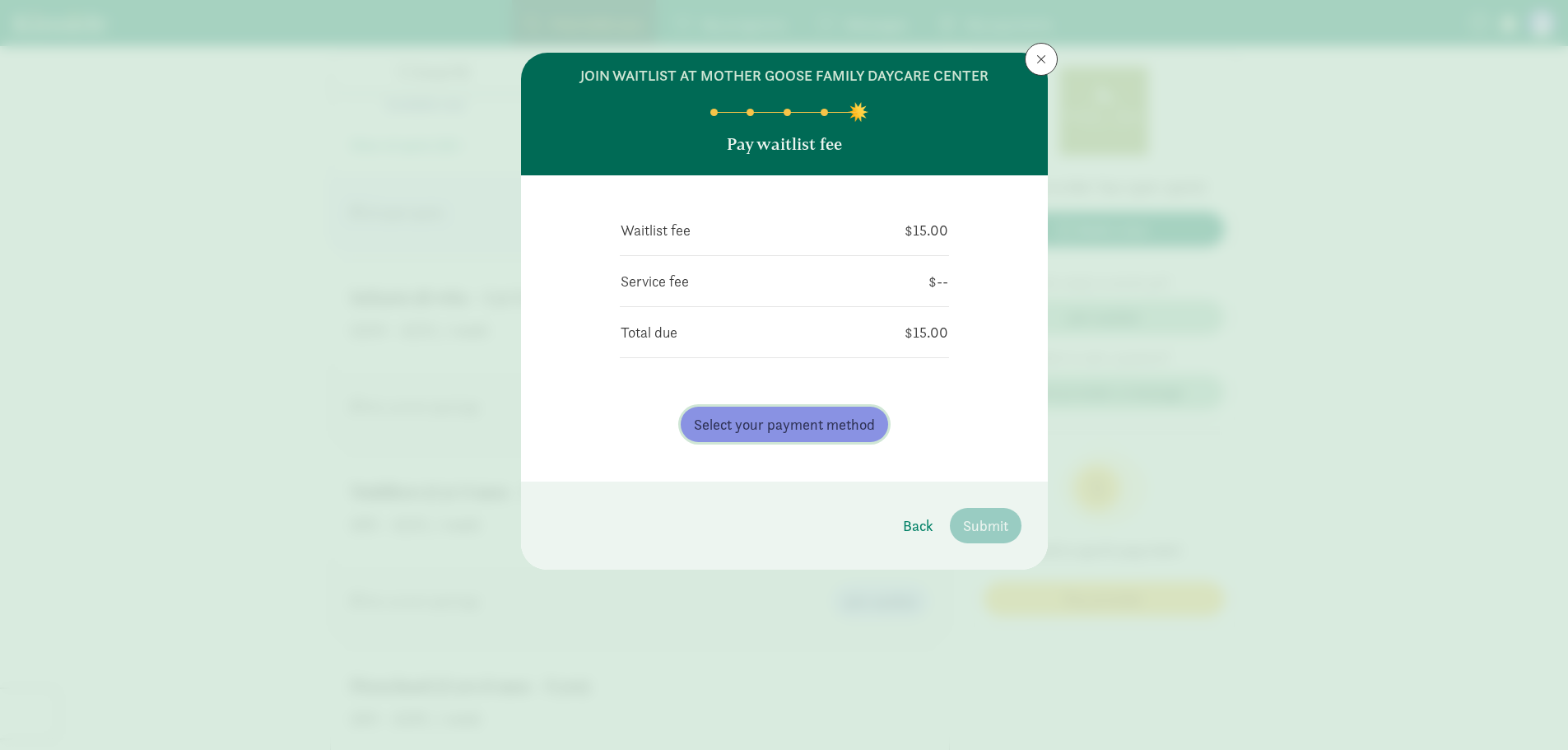
click at [816, 427] on span "Select your payment method" at bounding box center [784, 424] width 181 height 22
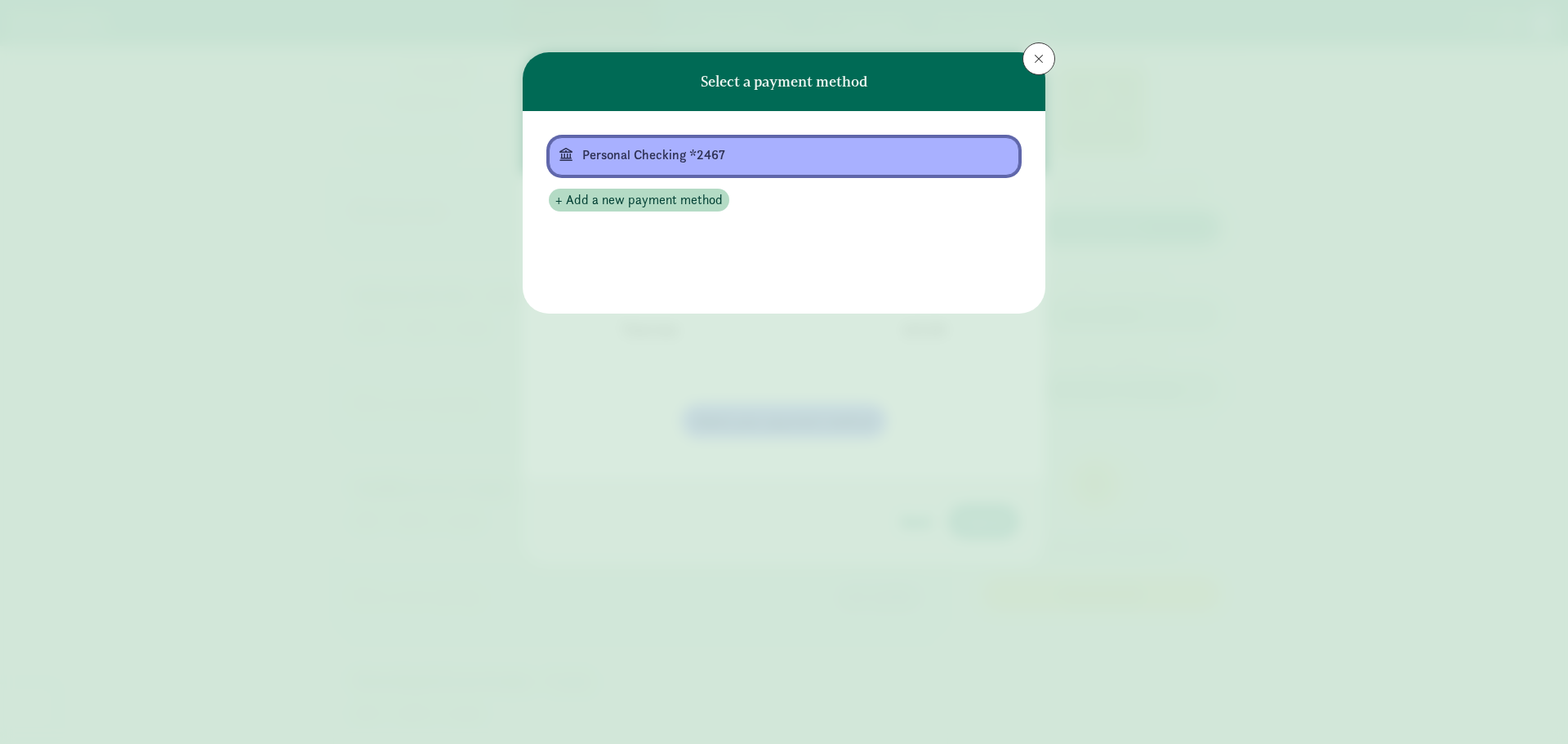
click at [676, 159] on div "Personal Checking *2467" at bounding box center [782, 155] width 401 height 19
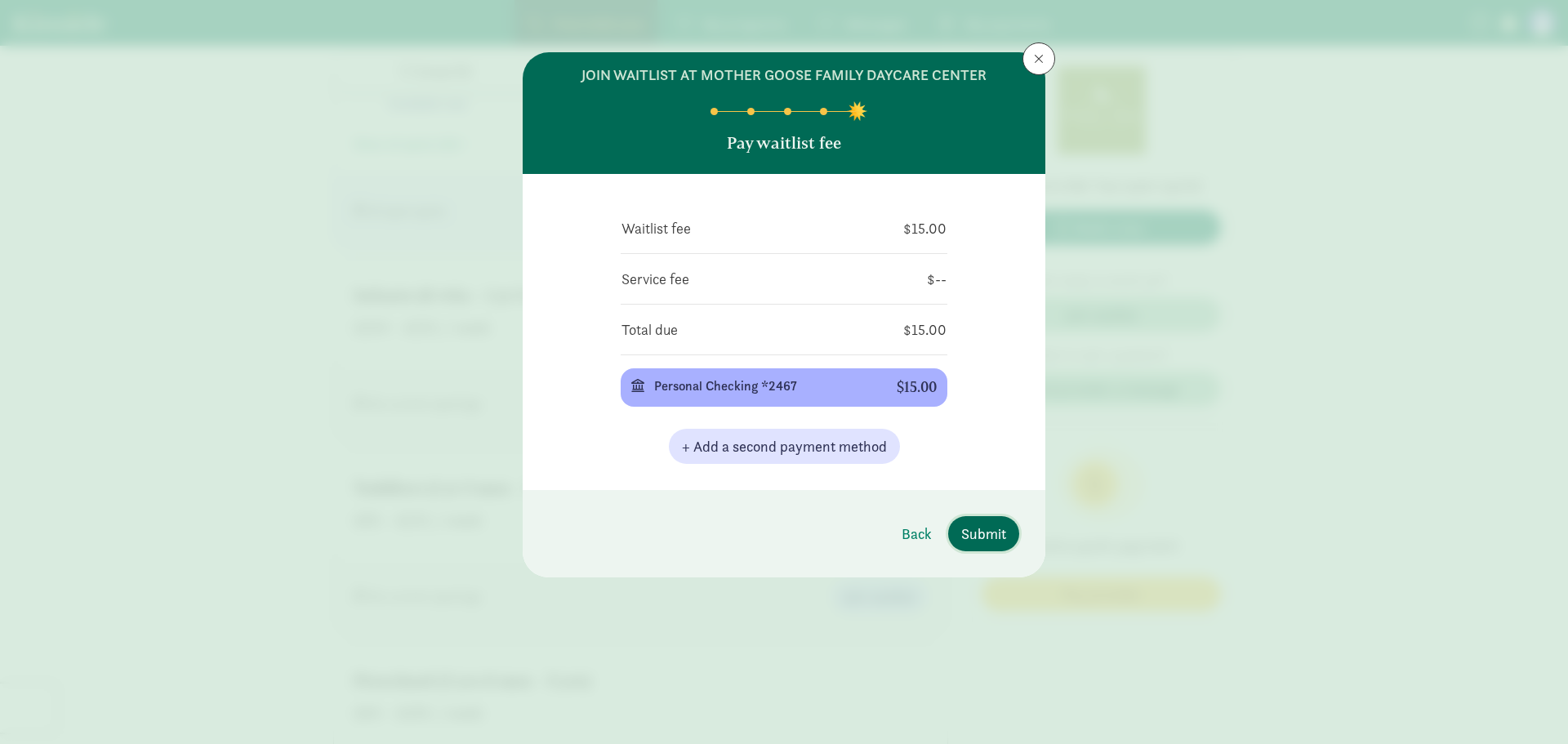
click at [1004, 534] on span "Submit" at bounding box center [983, 533] width 45 height 22
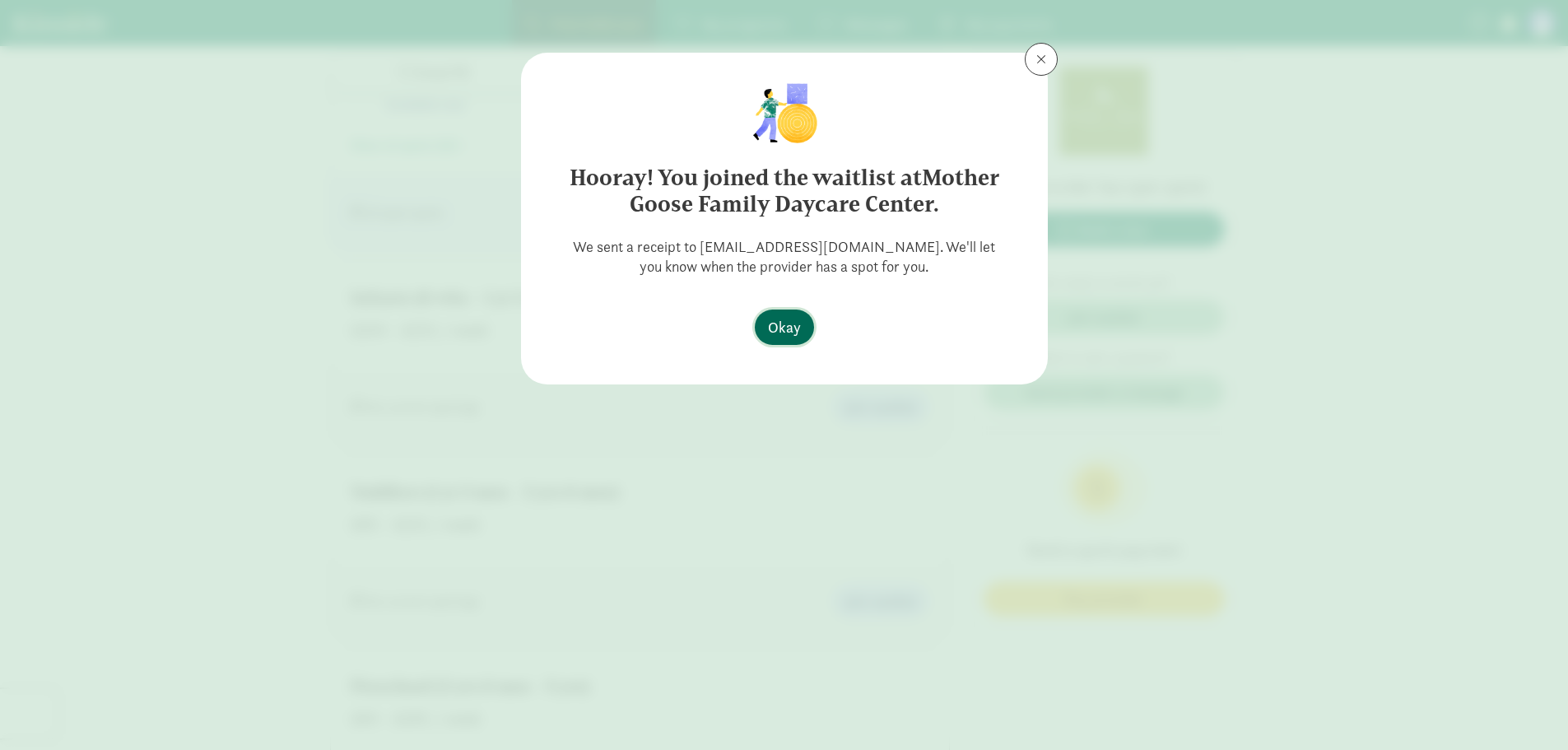
click at [796, 321] on span "Okay" at bounding box center [784, 327] width 33 height 22
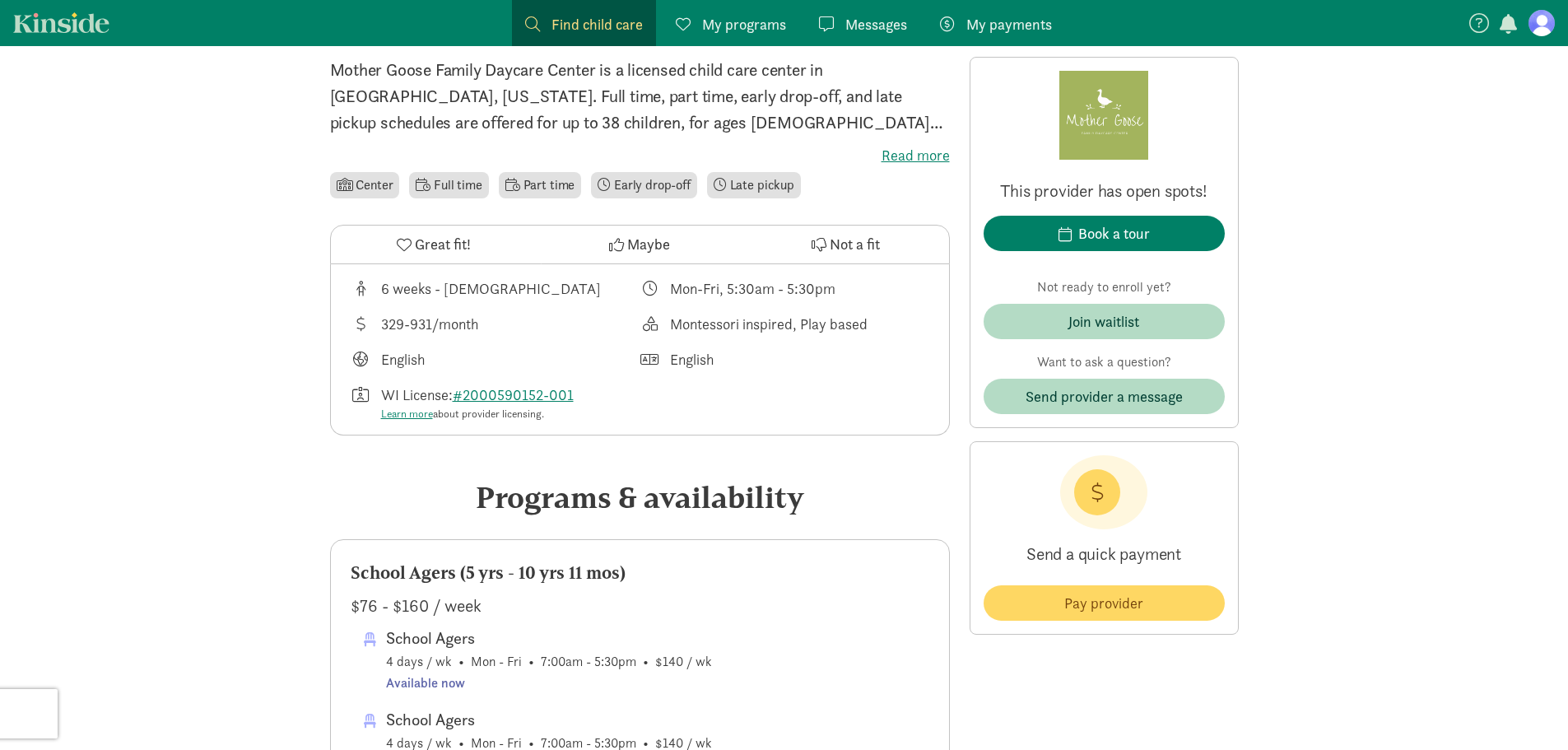
scroll to position [0, 0]
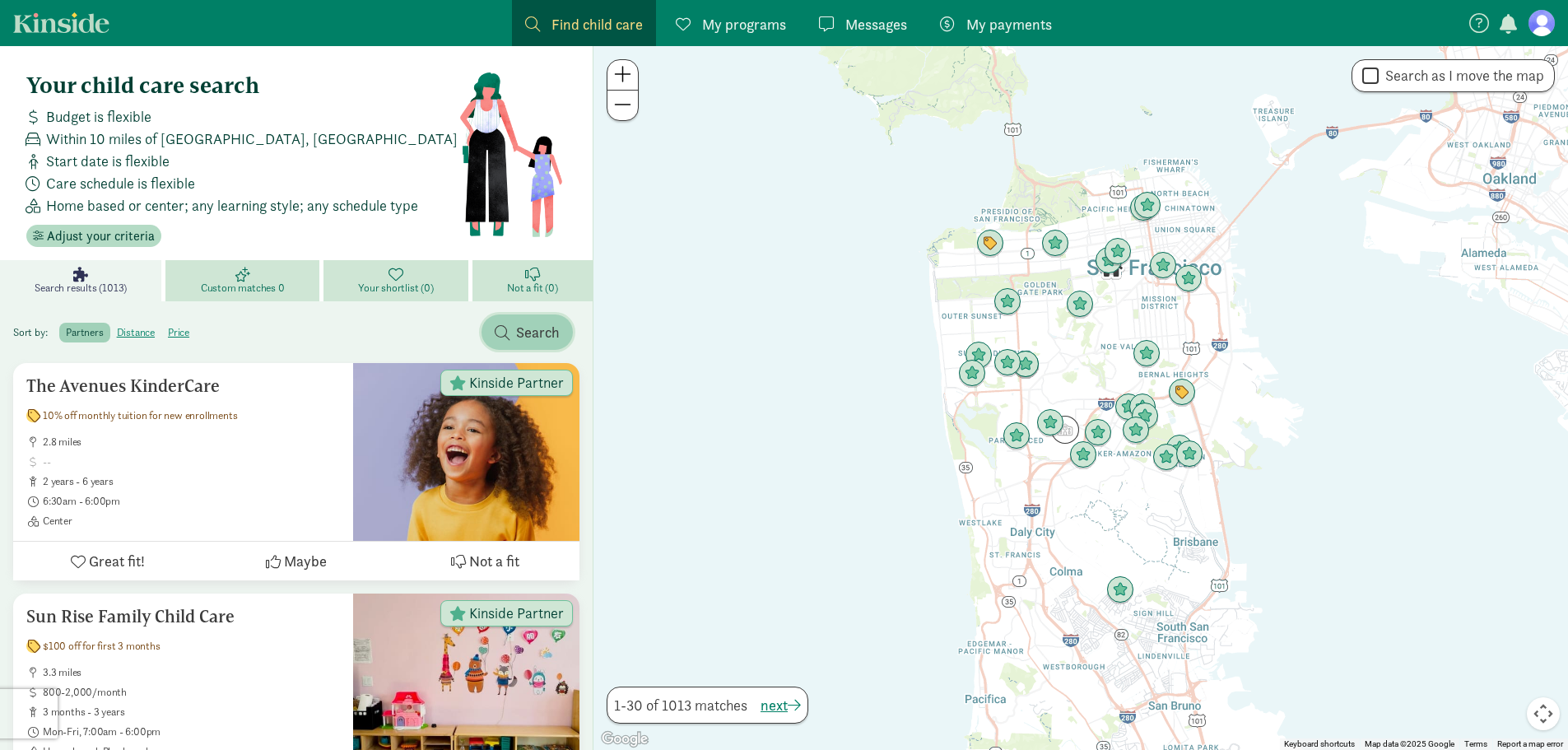
click at [533, 343] on span "Search" at bounding box center [537, 331] width 43 height 22
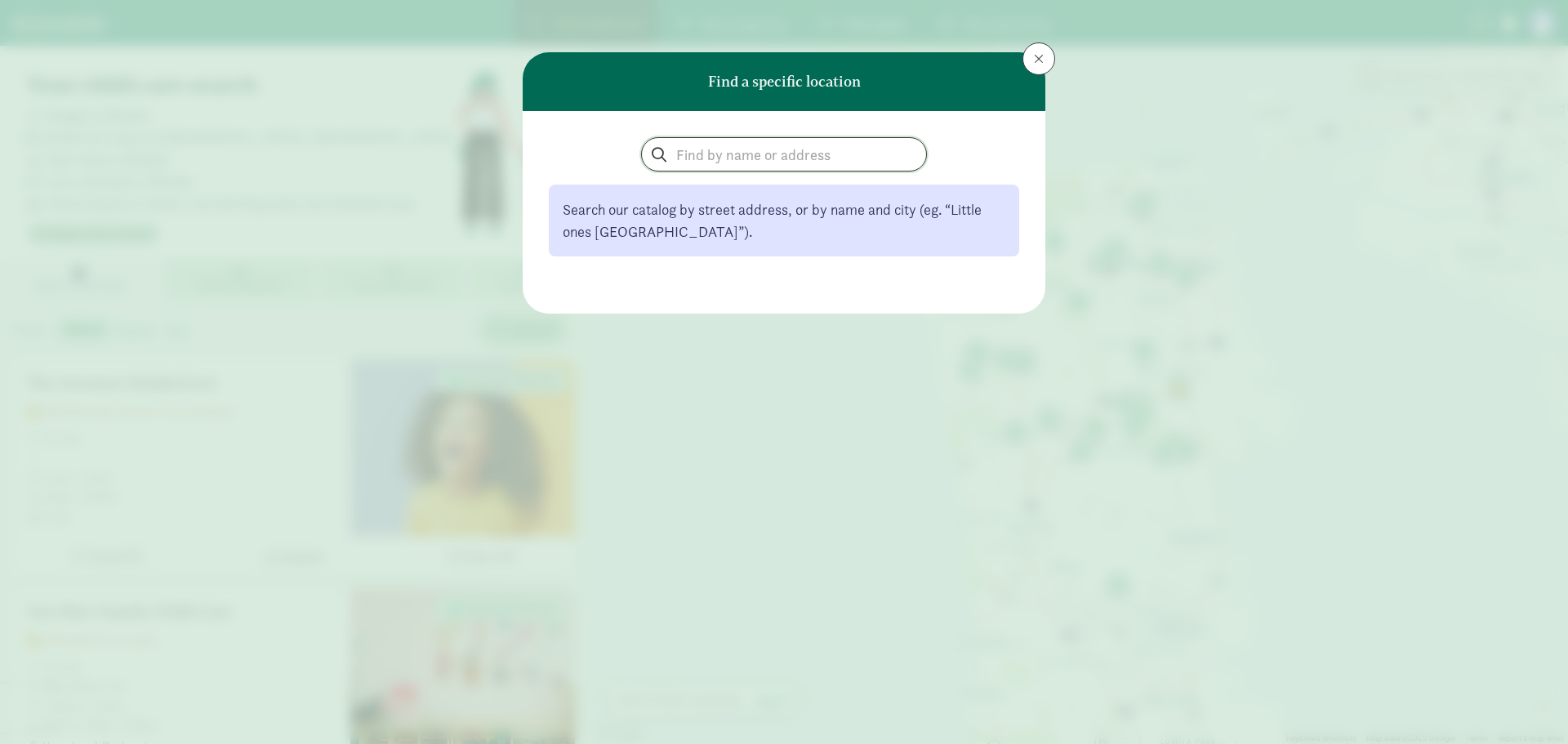
click at [750, 156] on input "search" at bounding box center [784, 154] width 284 height 32
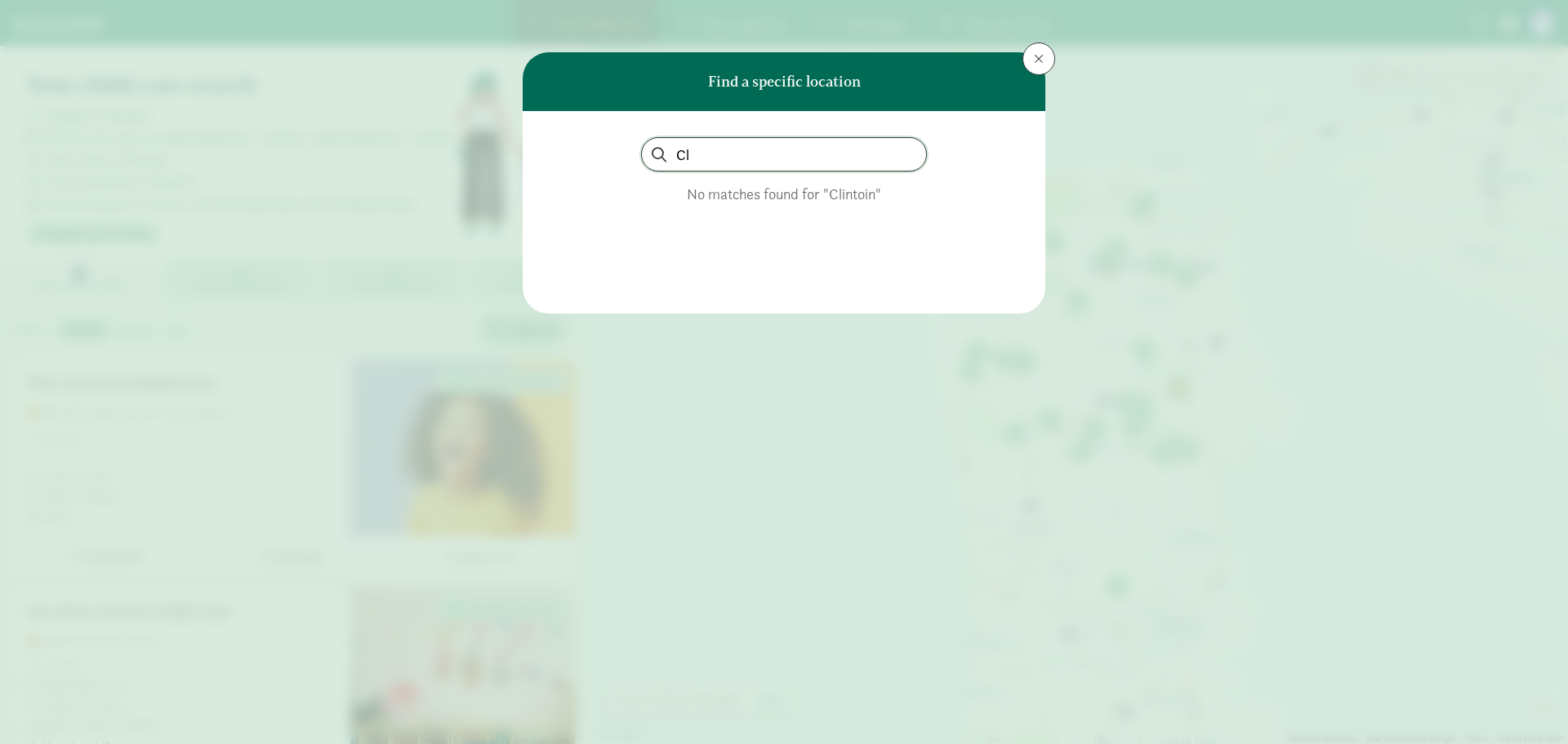
type input "C"
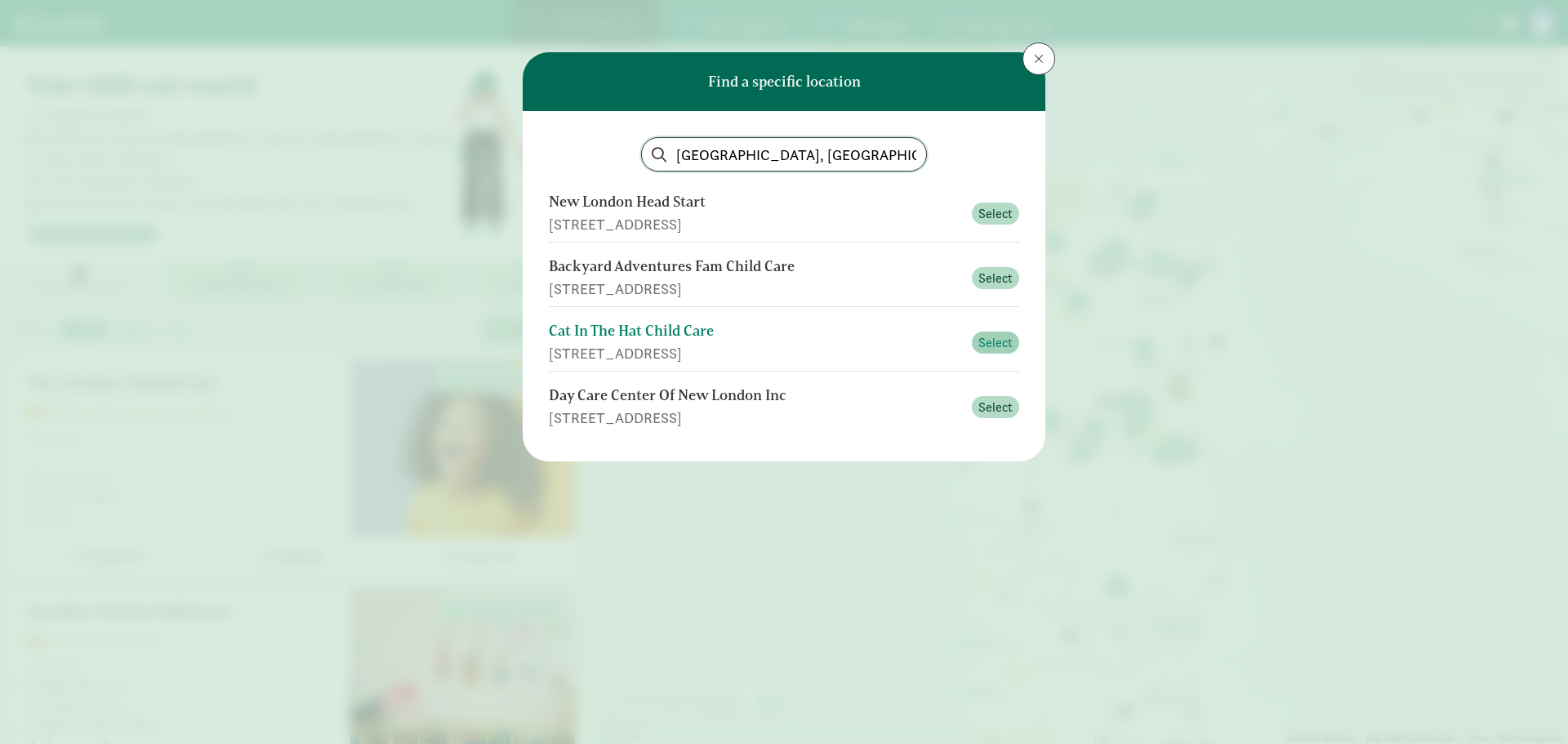
type input "New London, WI"
click at [1013, 342] on button "Select" at bounding box center [996, 343] width 47 height 23
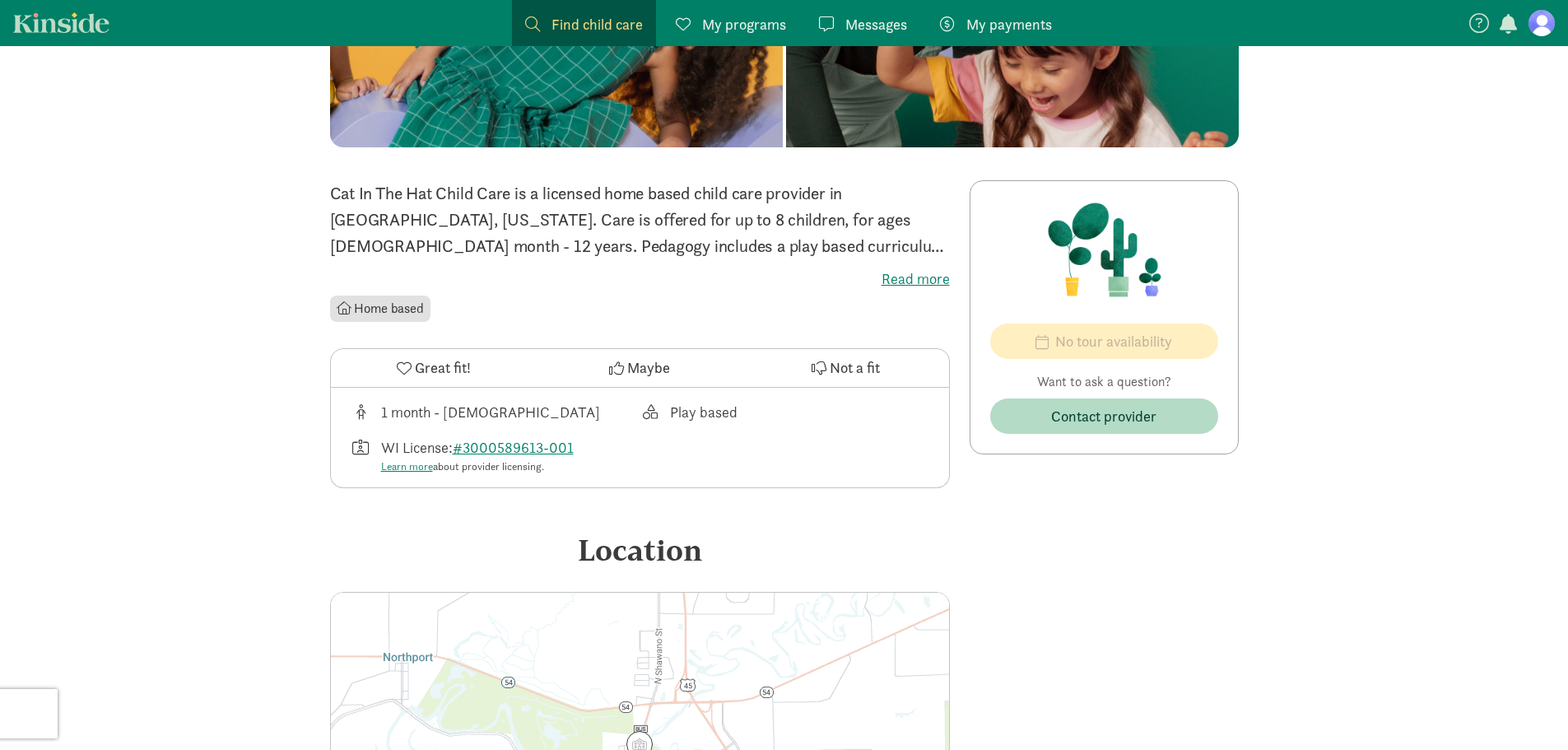
scroll to position [247, 0]
click at [909, 275] on label "Read more" at bounding box center [640, 278] width 620 height 19
click at [0, 0] on input "Read more" at bounding box center [0, 0] width 0 height 0
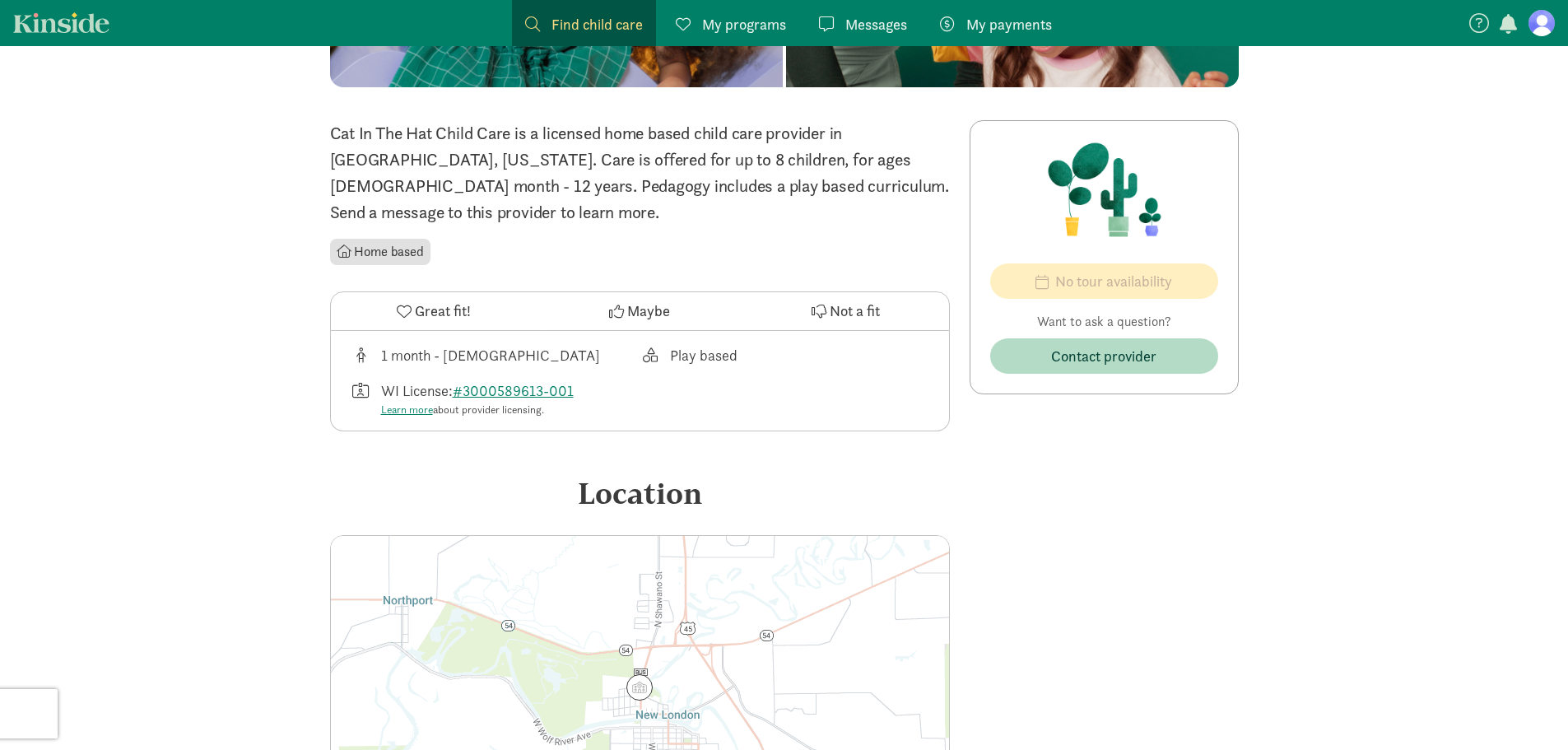
scroll to position [0, 0]
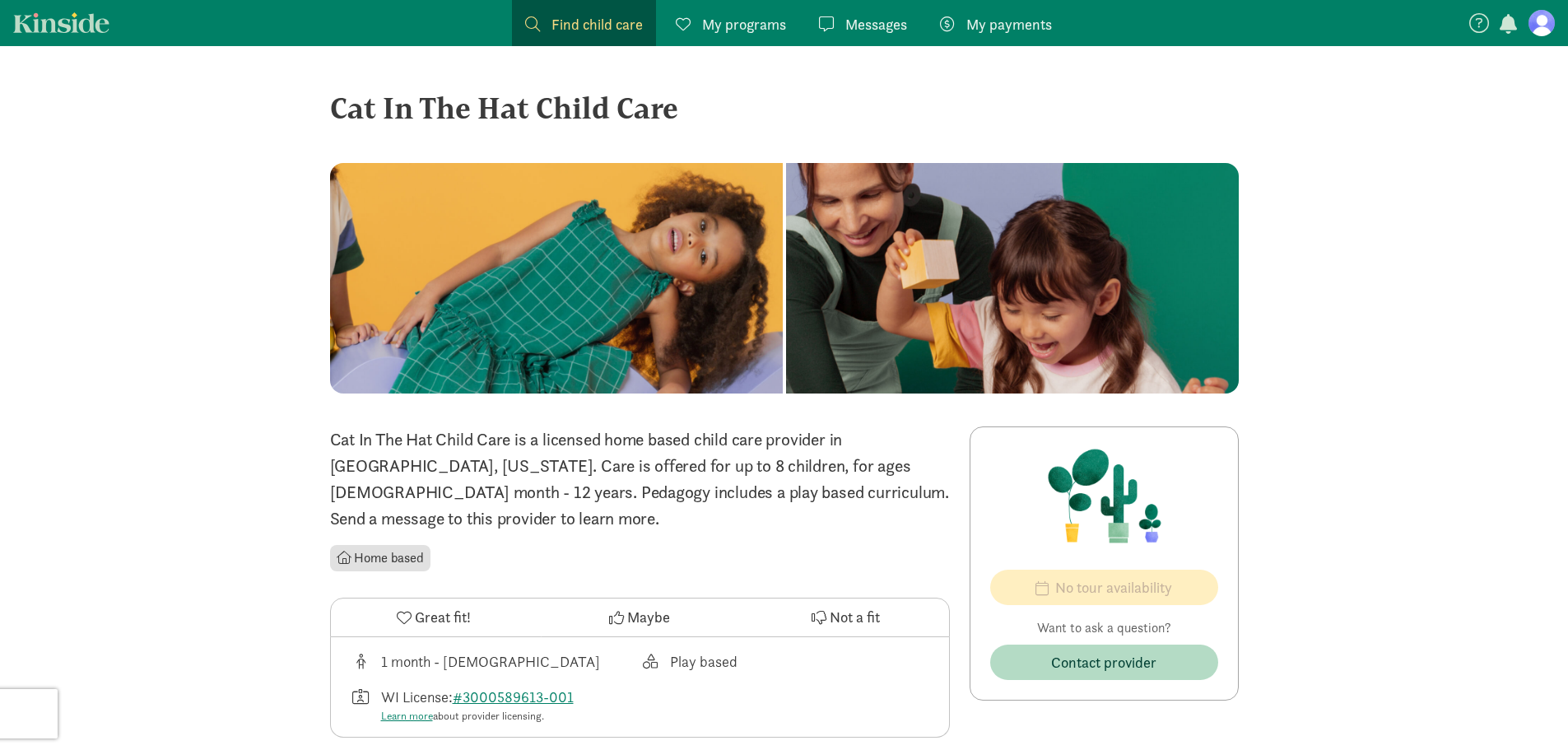
click at [634, 32] on span "Find child care" at bounding box center [596, 24] width 91 height 22
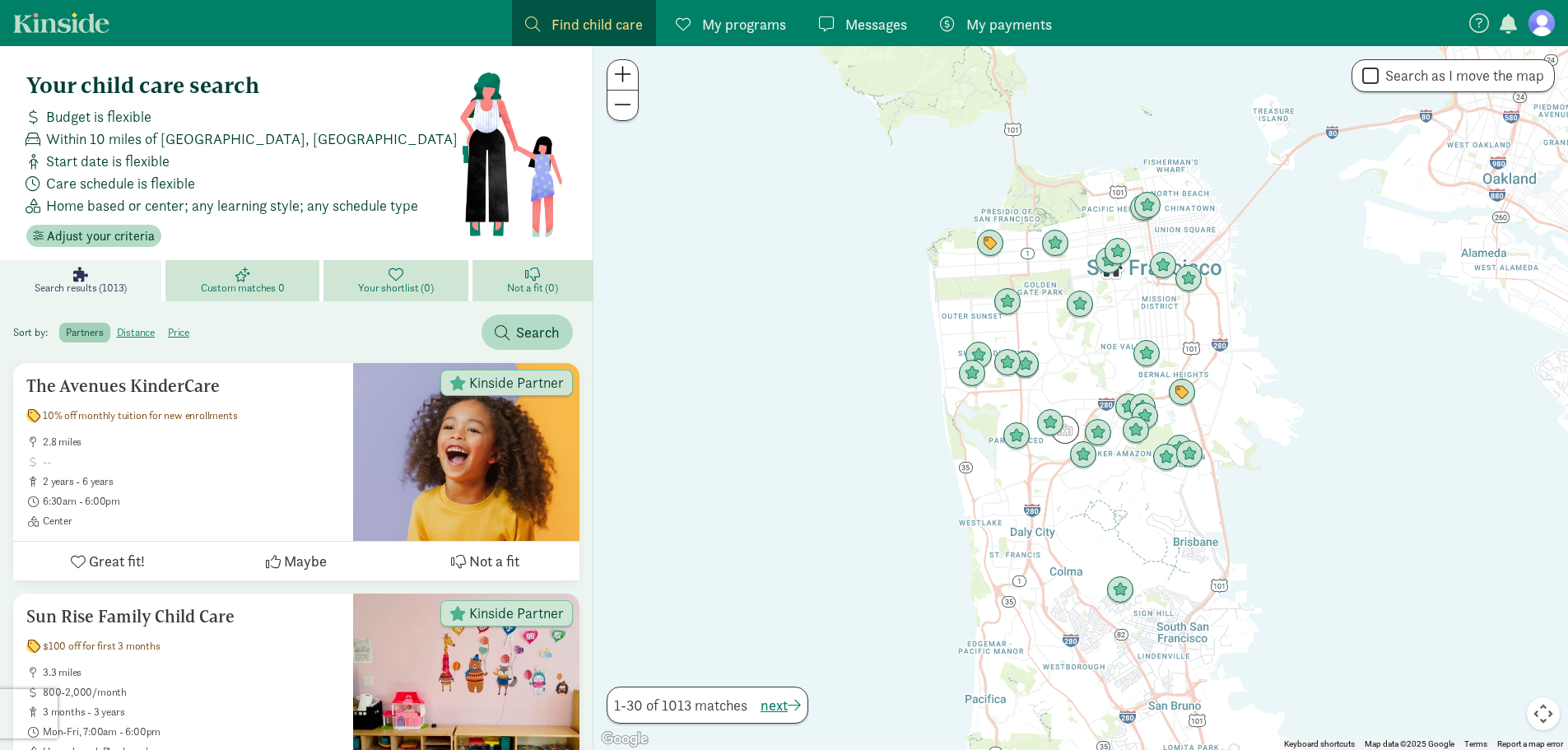
click at [858, 27] on span "Messages" at bounding box center [876, 24] width 62 height 22
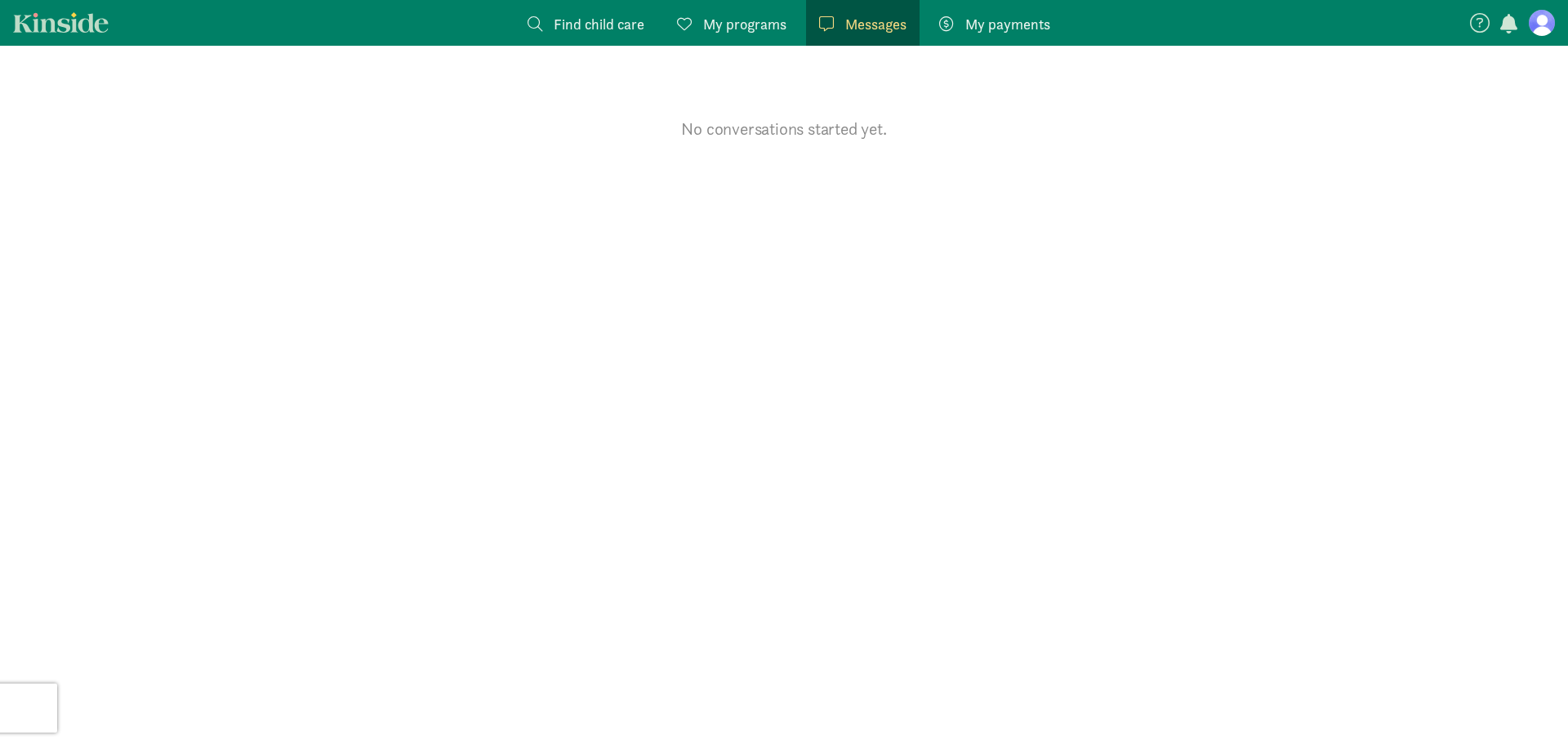
click at [964, 26] on div "My payments Pay" at bounding box center [995, 24] width 111 height 22
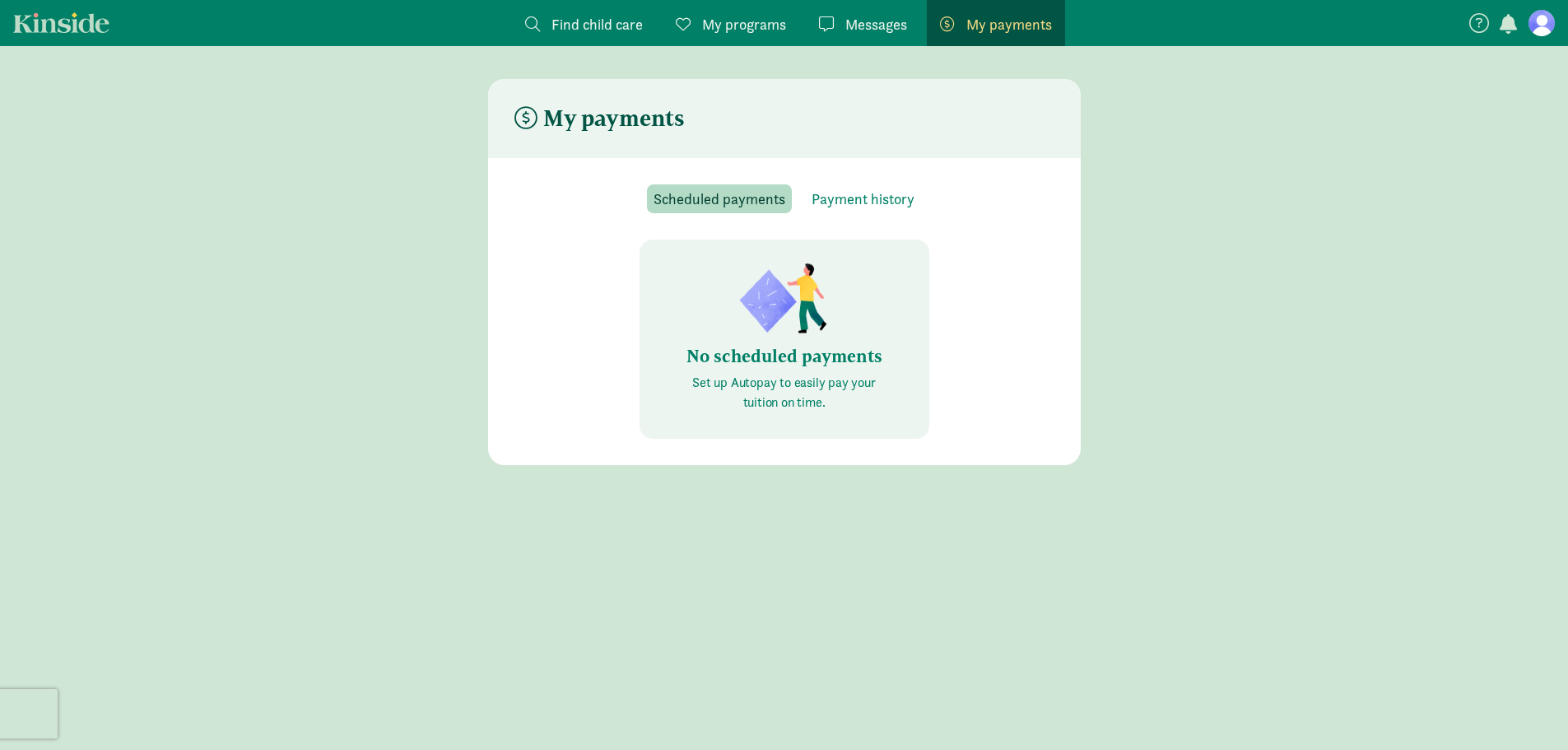
click at [767, 27] on span "My programs" at bounding box center [744, 24] width 84 height 22
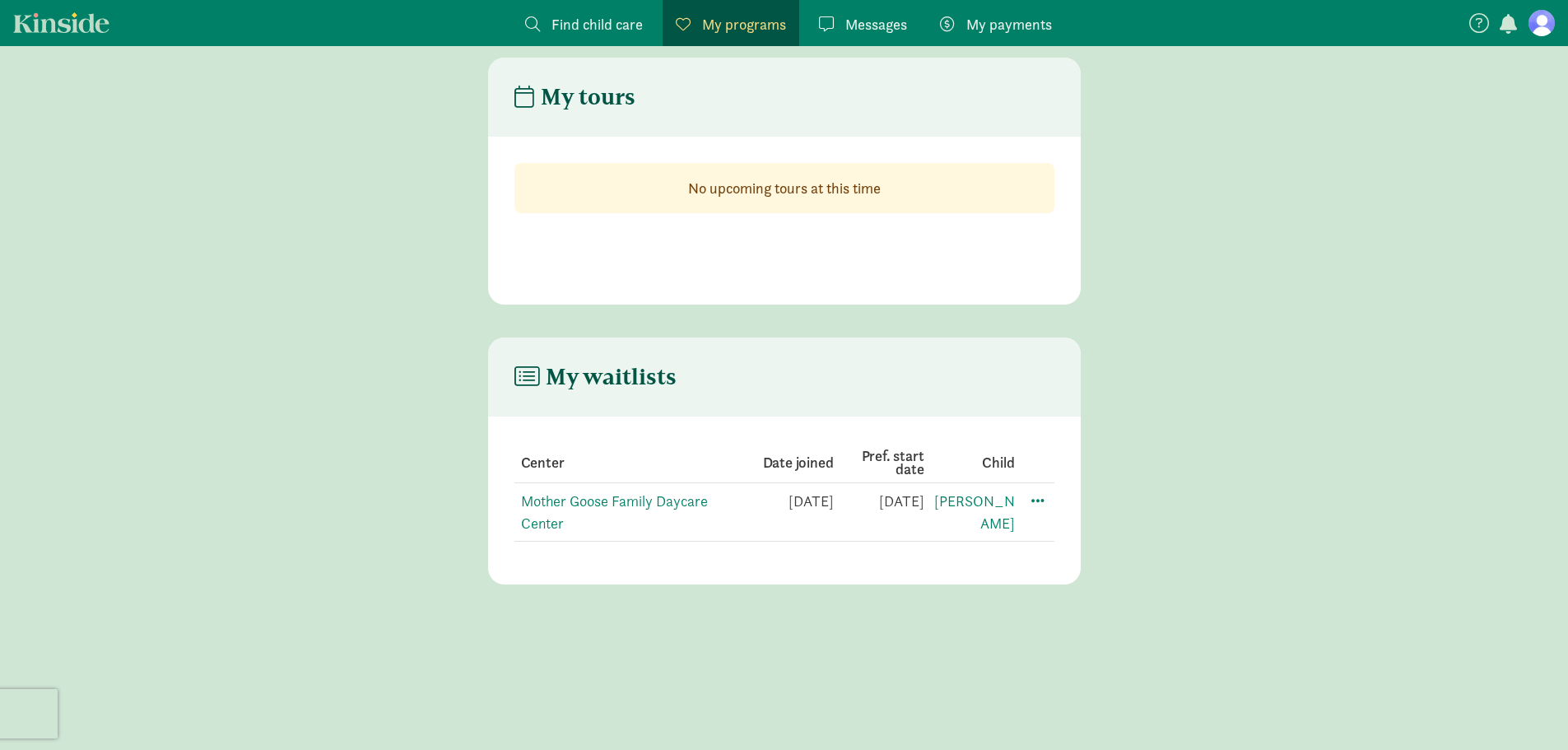
scroll to position [33, 0]
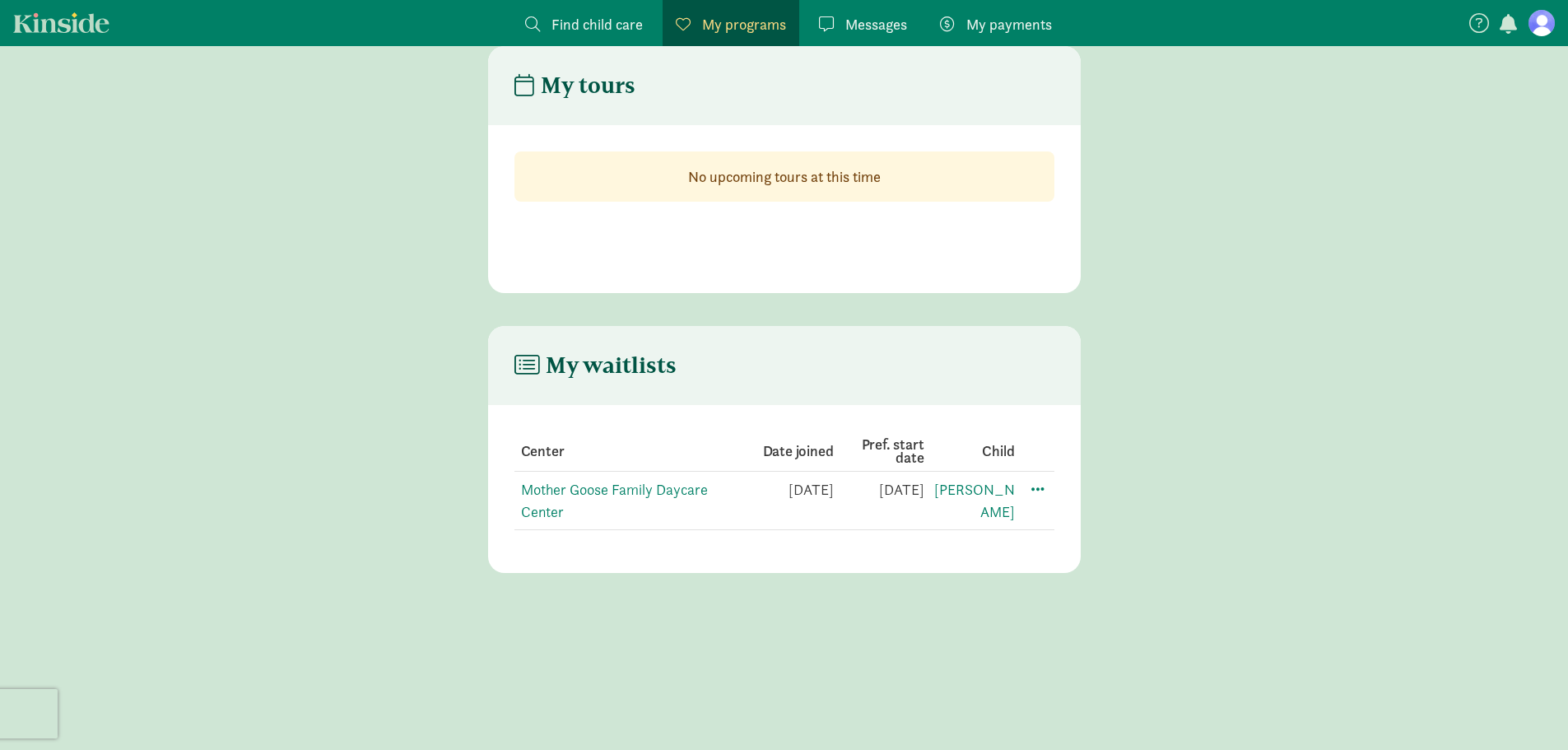
click at [631, 21] on span "Find child care" at bounding box center [596, 24] width 91 height 22
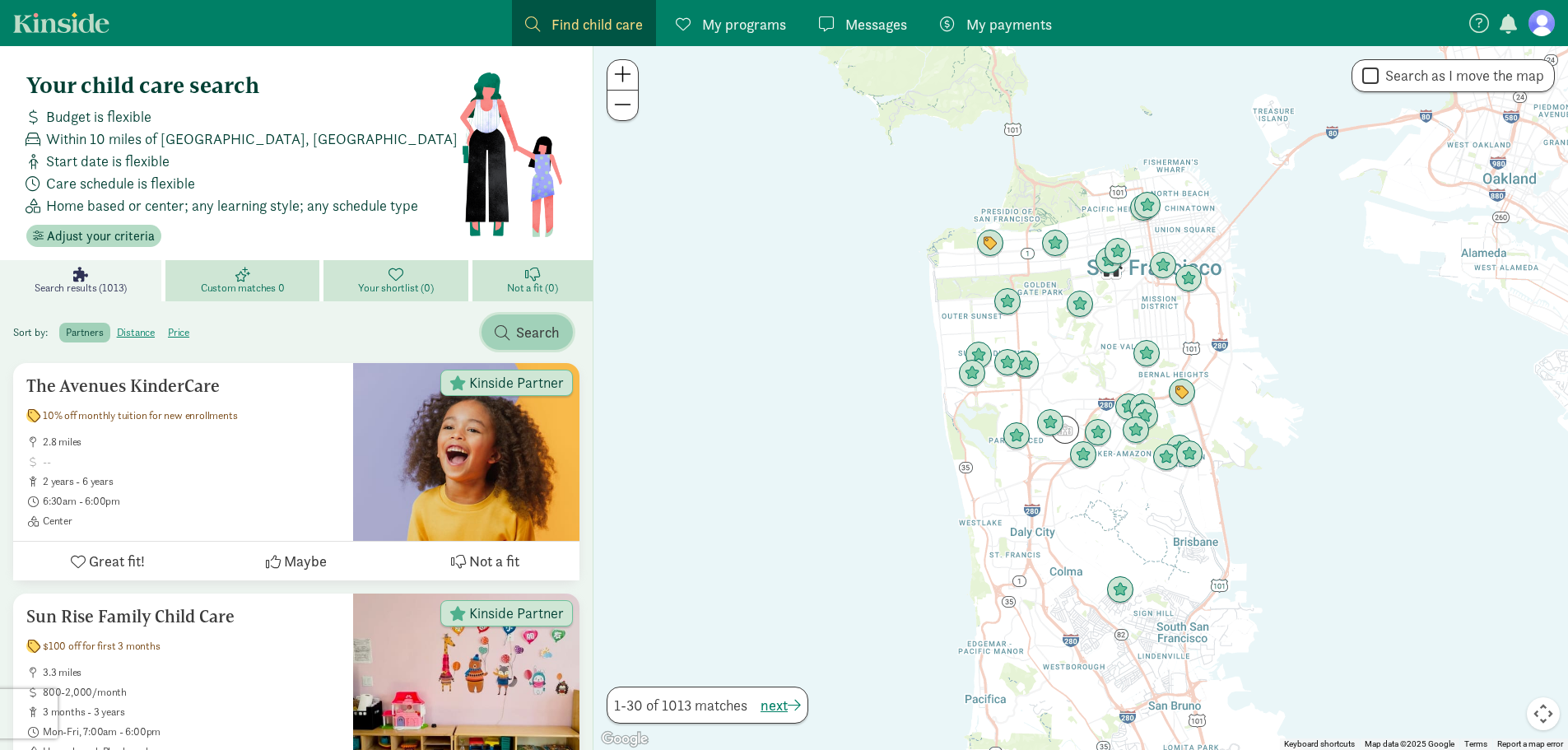
click at [544, 328] on span "Search" at bounding box center [537, 331] width 43 height 22
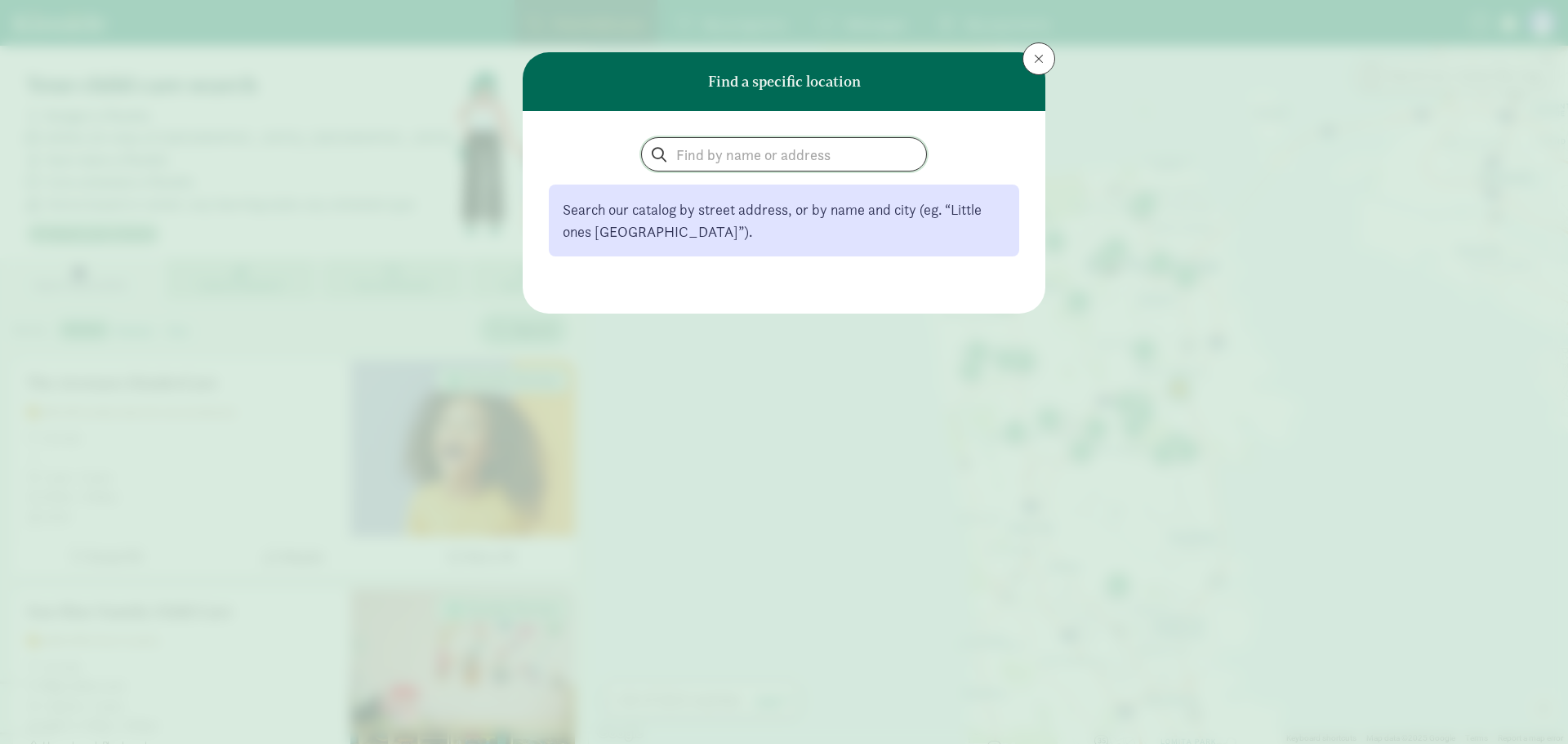
click at [700, 148] on input "search" at bounding box center [784, 154] width 284 height 32
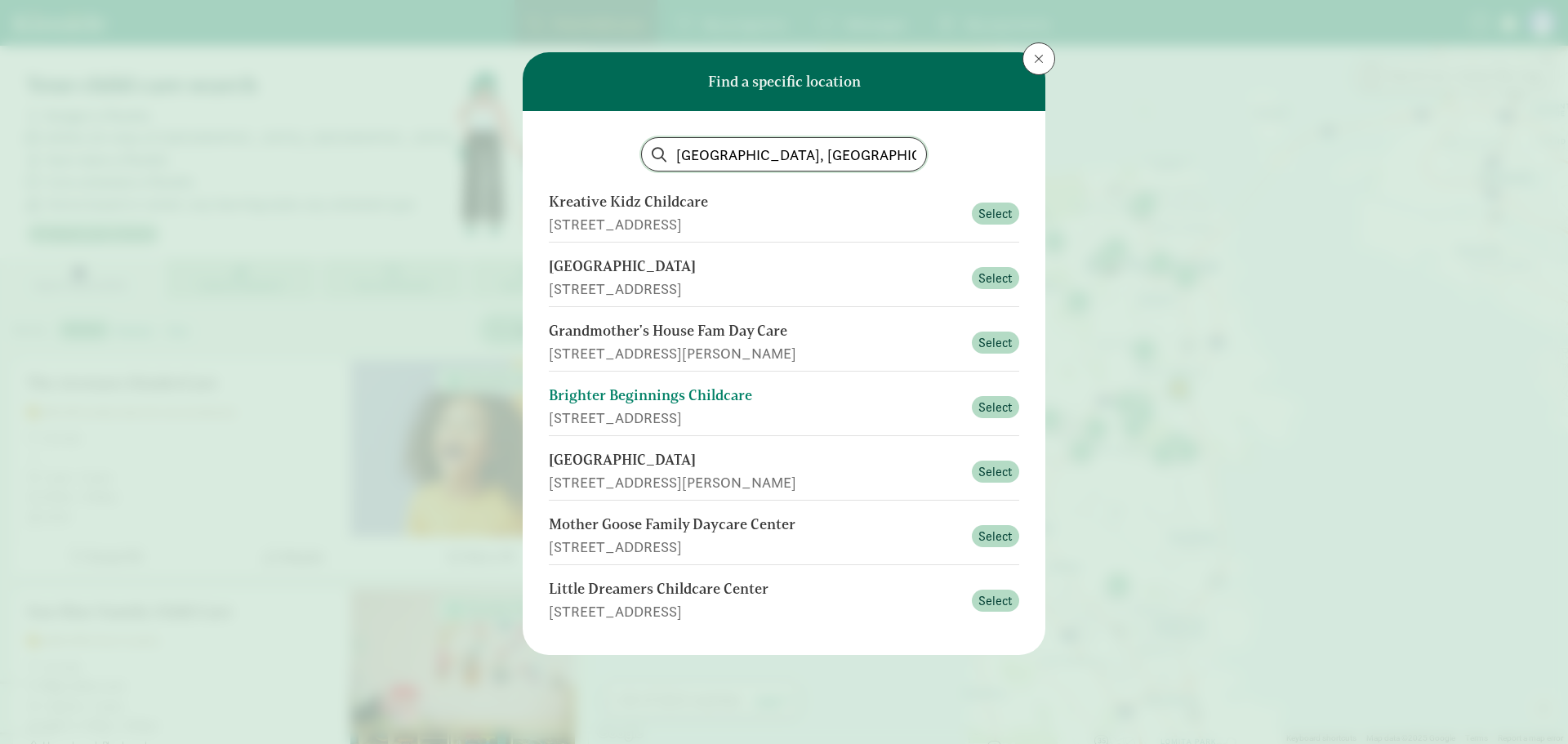
type input "[GEOGRAPHIC_DATA], [GEOGRAPHIC_DATA]"
click at [710, 399] on div "Brighter Beginnings Childcare" at bounding box center [756, 395] width 414 height 22
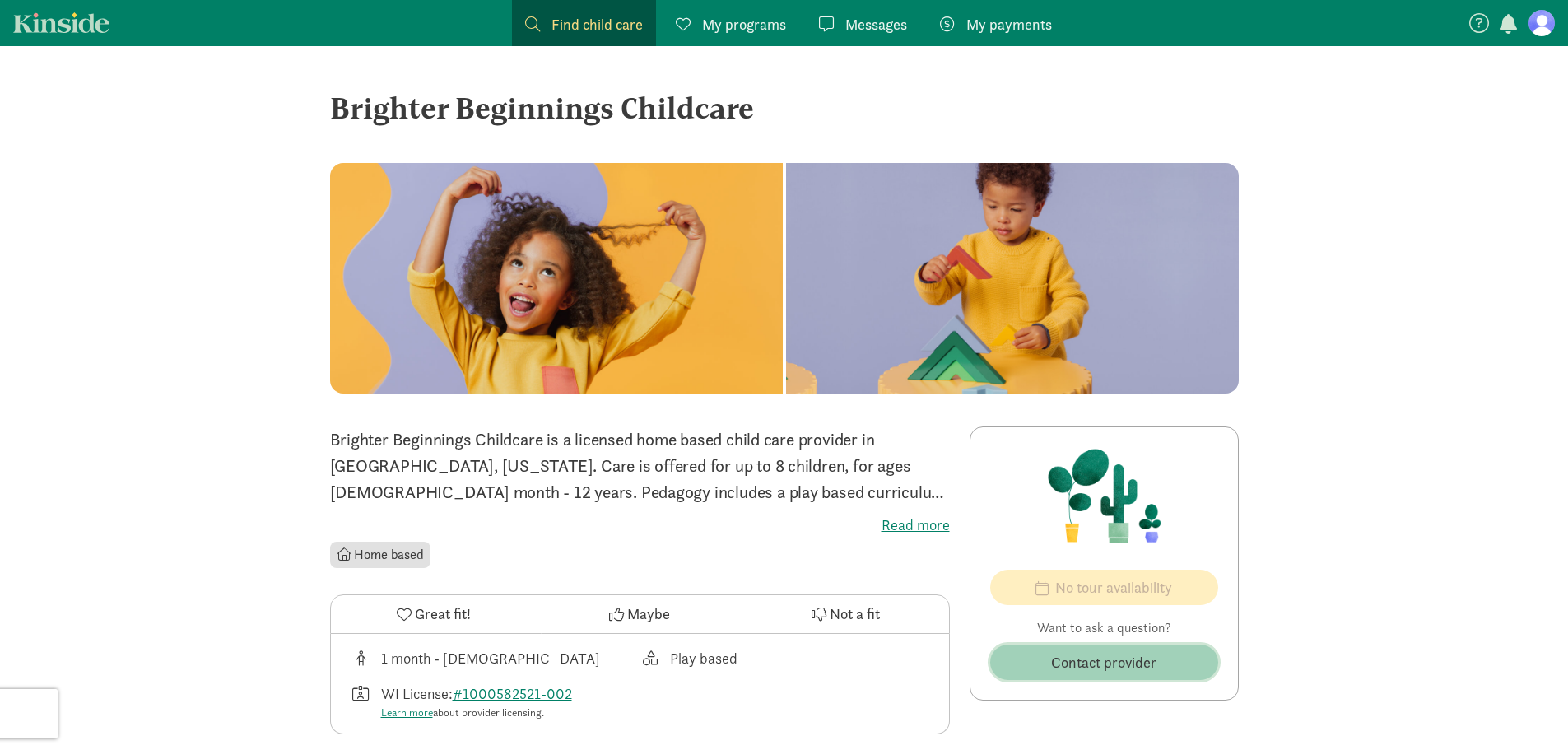
click at [1170, 660] on span "Contact provider" at bounding box center [1104, 662] width 201 height 22
drag, startPoint x: 919, startPoint y: 524, endPoint x: 899, endPoint y: 514, distance: 22.4
click at [919, 524] on label "Read more" at bounding box center [640, 525] width 620 height 19
click at [0, 0] on input "Read more" at bounding box center [0, 0] width 0 height 0
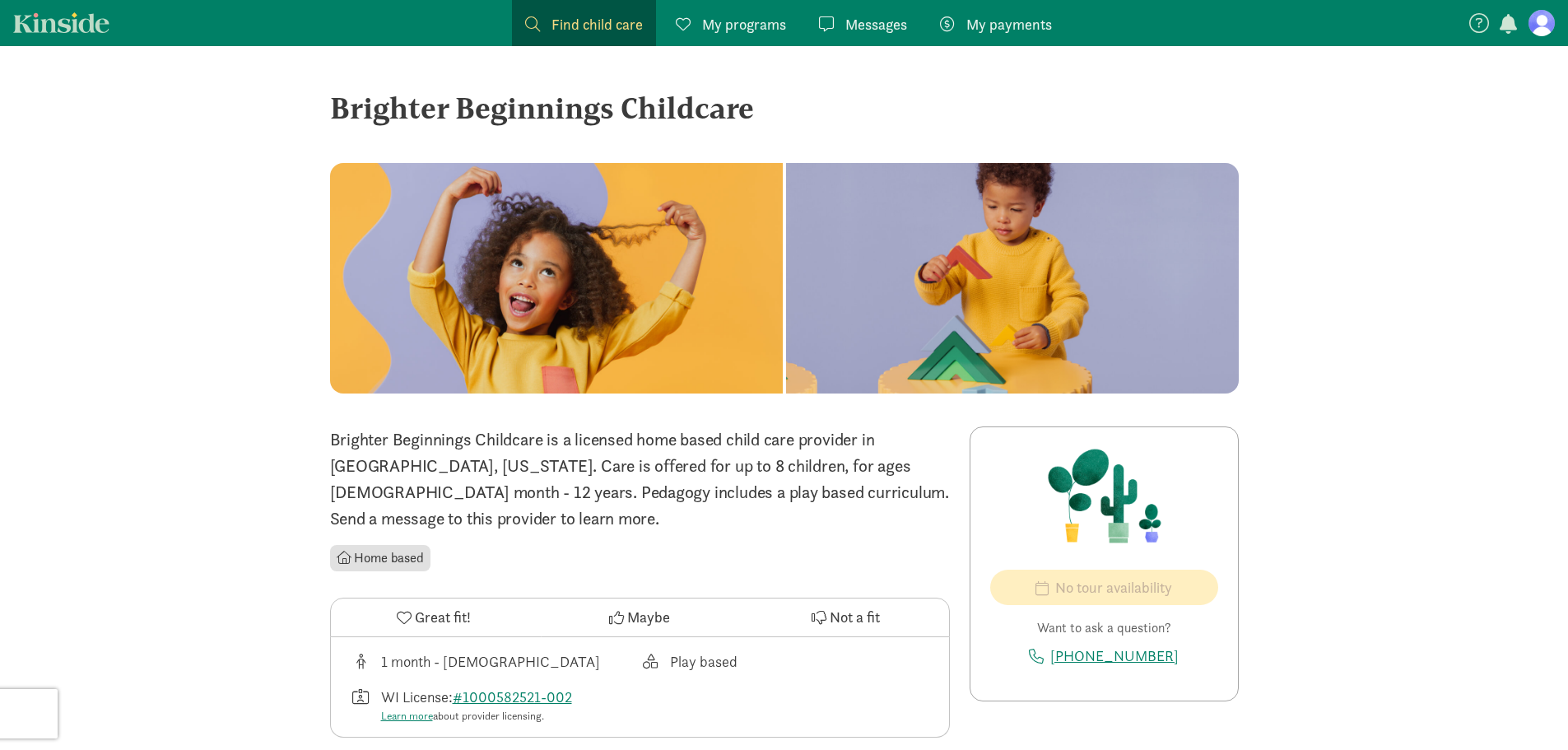
click at [763, 25] on span "My programs" at bounding box center [744, 24] width 84 height 22
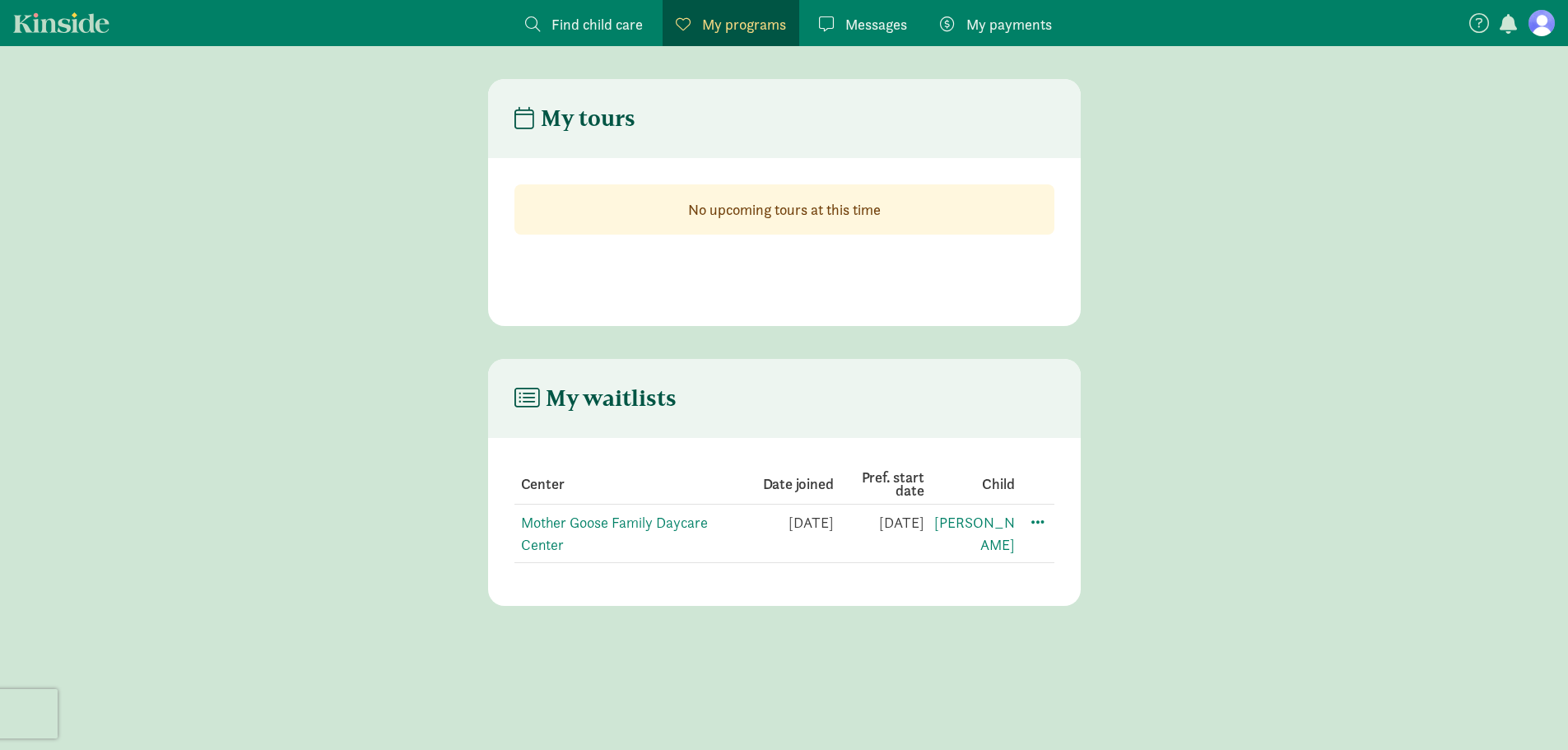
click at [635, 19] on span "Find child care" at bounding box center [596, 24] width 91 height 22
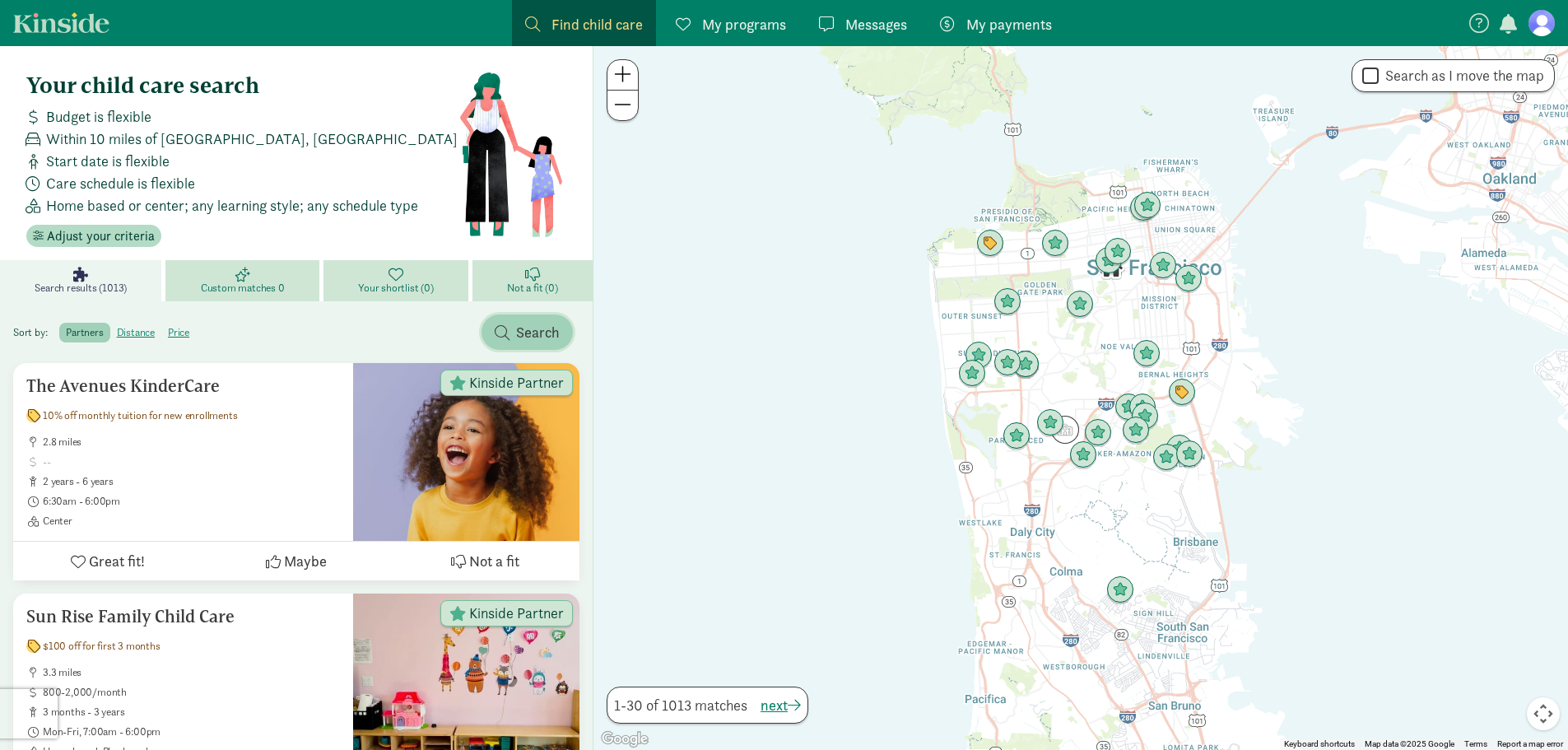
click at [545, 324] on span "Search" at bounding box center [537, 331] width 43 height 22
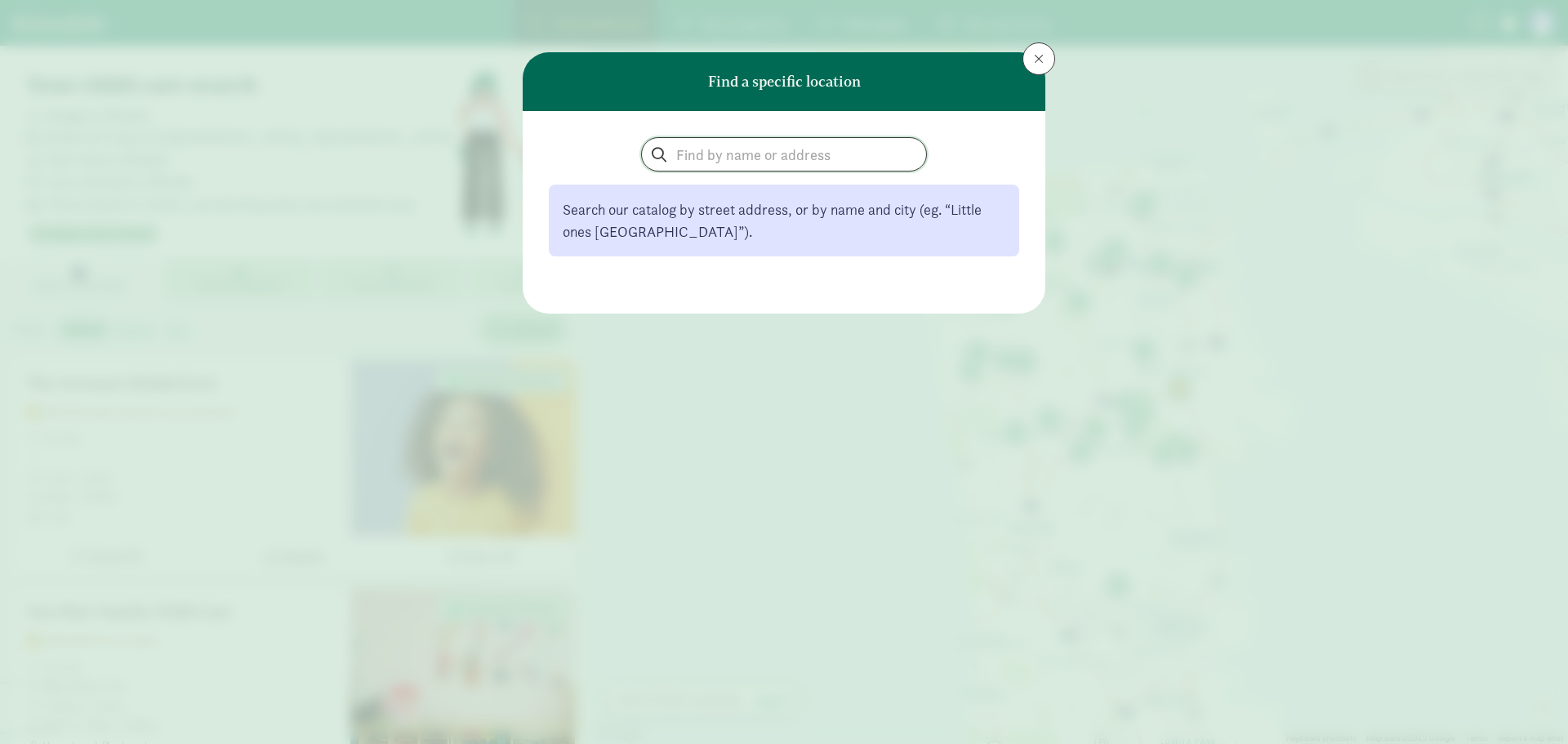
click at [703, 142] on input "search" at bounding box center [784, 154] width 284 height 32
type input "N"
type input "Manawa WI"
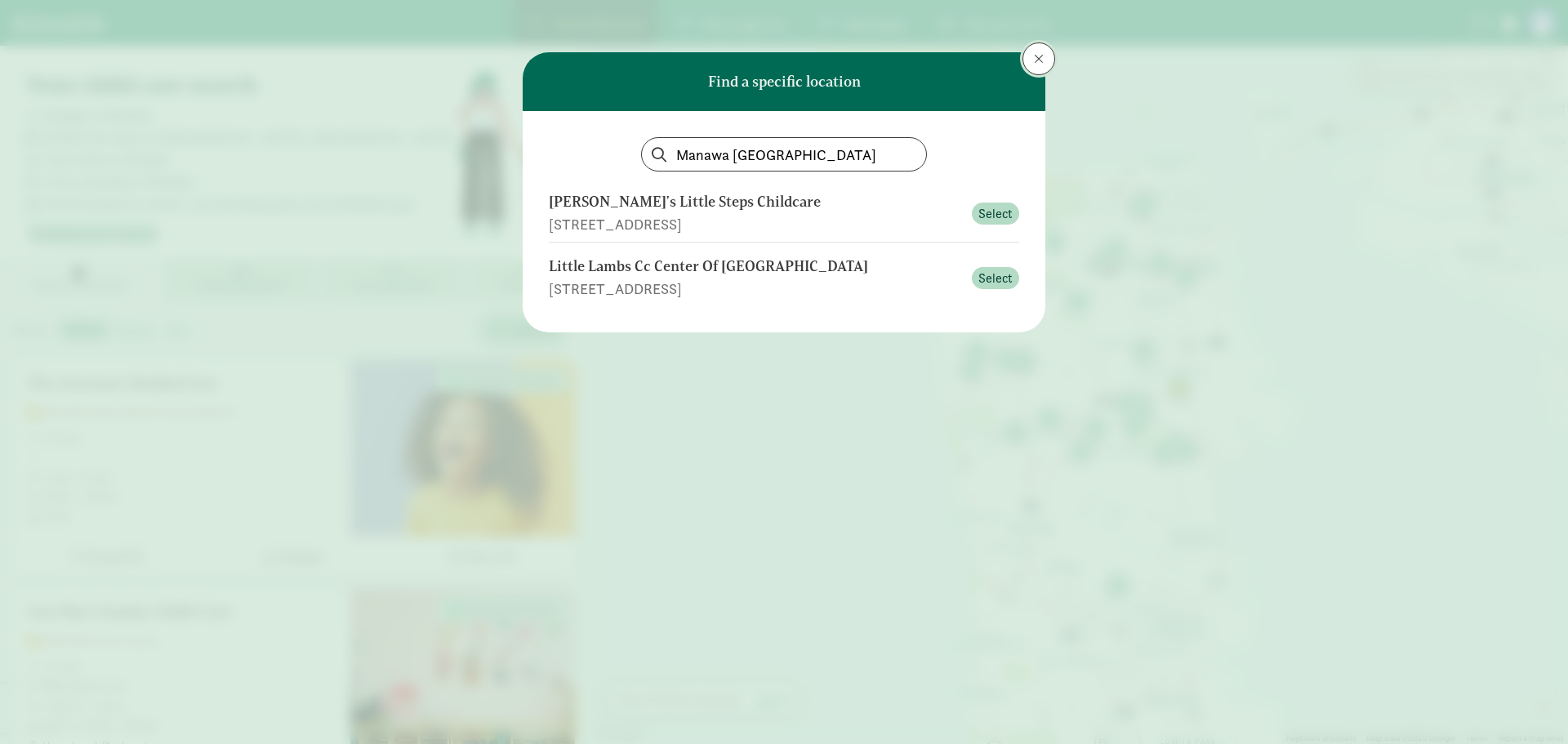
click at [1042, 60] on span at bounding box center [1039, 59] width 10 height 13
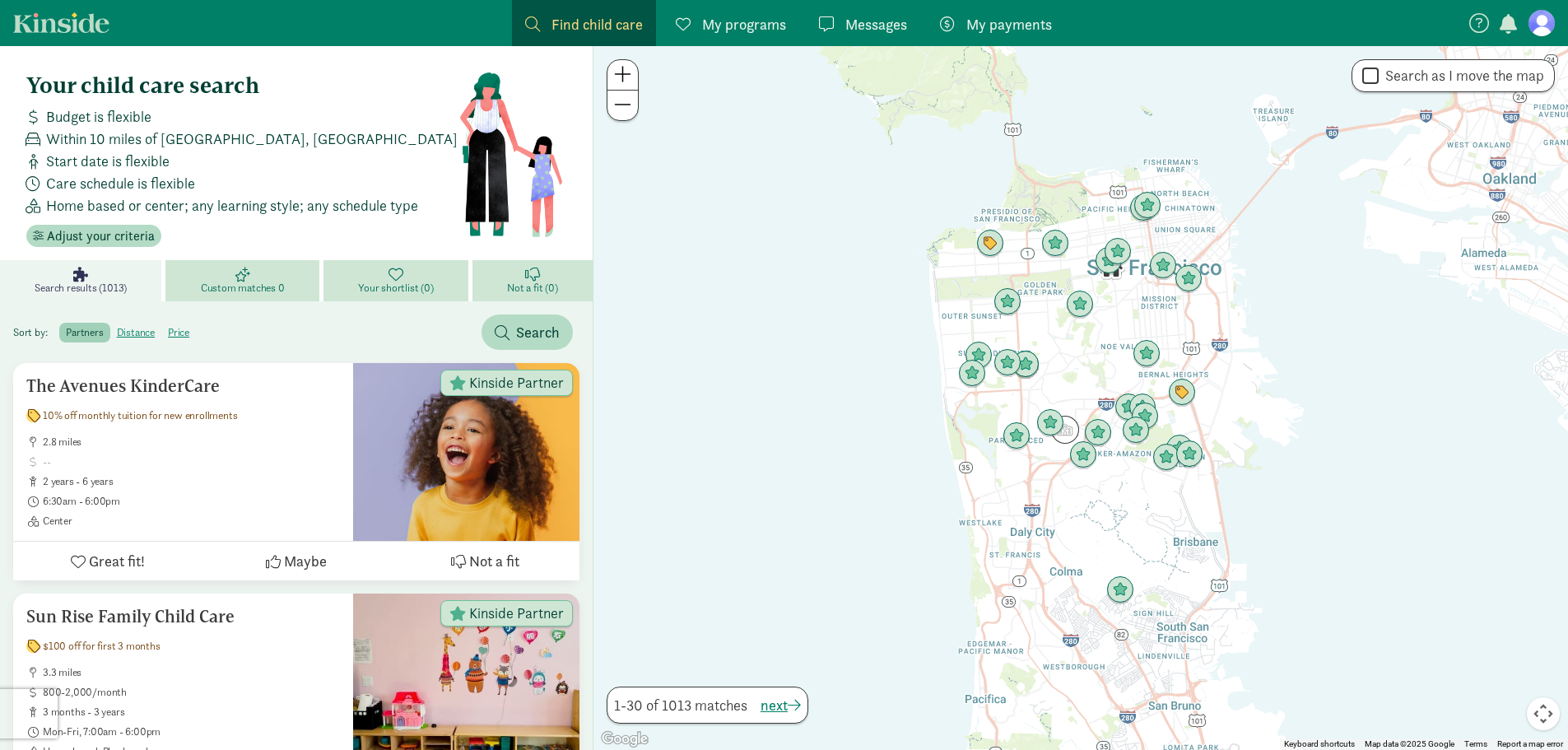
click at [1548, 20] on figure at bounding box center [1542, 23] width 27 height 27
